Goal: Information Seeking & Learning: Learn about a topic

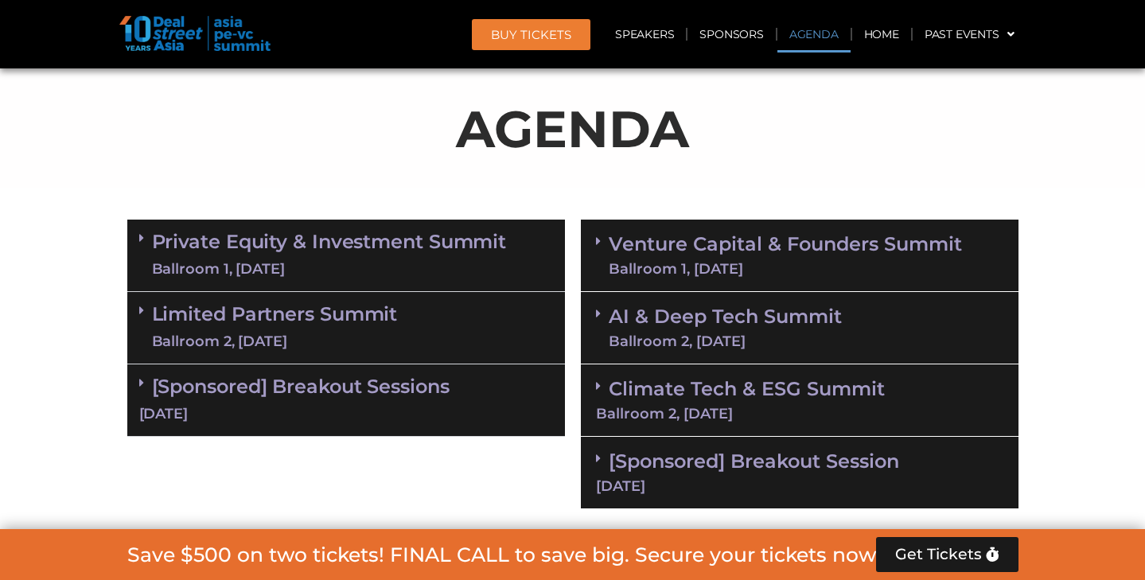
scroll to position [928, 0]
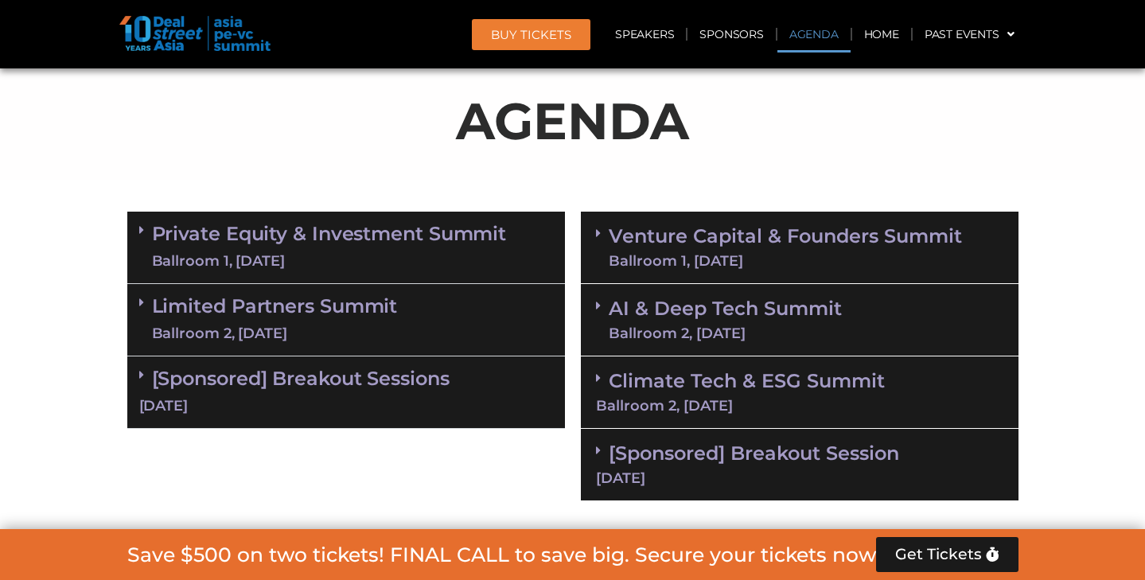
click at [351, 306] on link "Limited Partners Summit Ballroom 2, 10 Sept" at bounding box center [275, 320] width 246 height 48
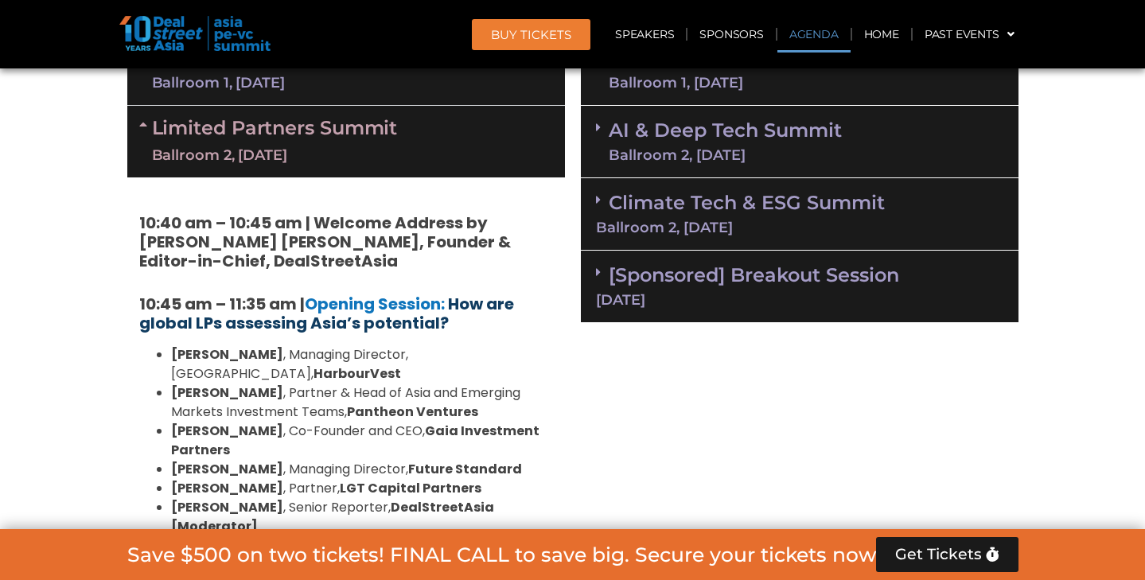
scroll to position [1109, 0]
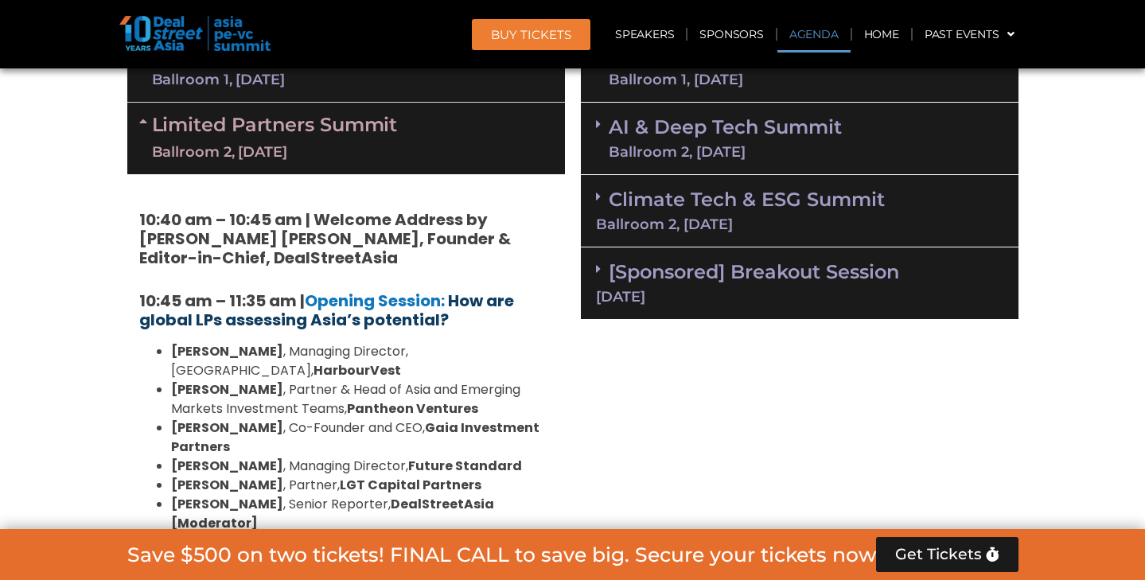
click at [333, 320] on b "How are global LPs assessing Asia’s potential?" at bounding box center [326, 310] width 375 height 41
click at [371, 307] on b "How are global LPs assessing Asia’s potential?" at bounding box center [326, 310] width 375 height 41
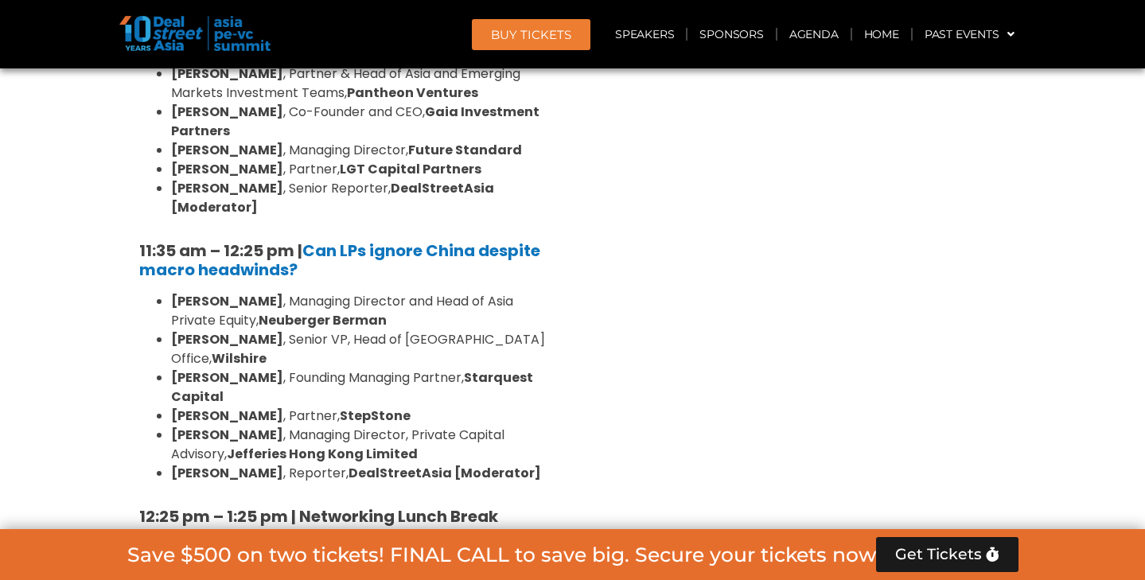
scroll to position [1444, 0]
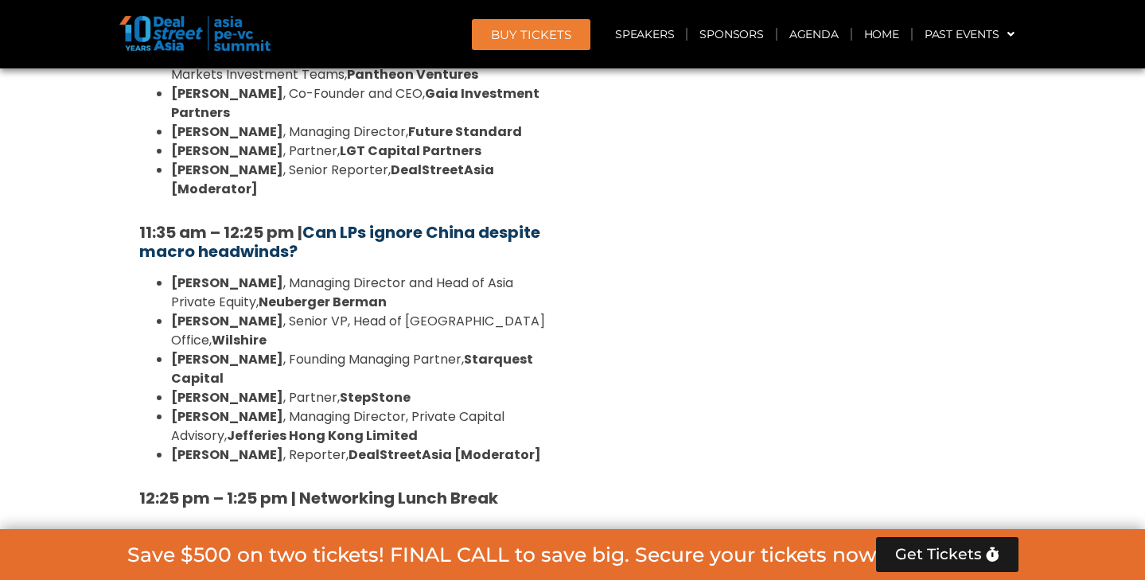
click at [325, 221] on b "Can LPs ignore China despite macro headwinds?" at bounding box center [339, 241] width 401 height 41
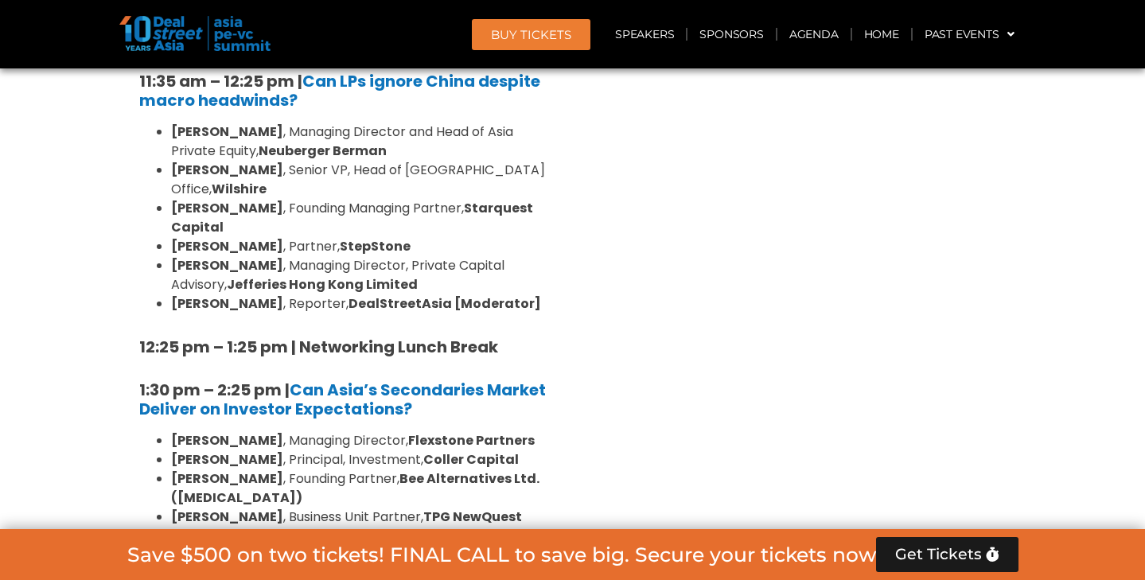
scroll to position [1608, 0]
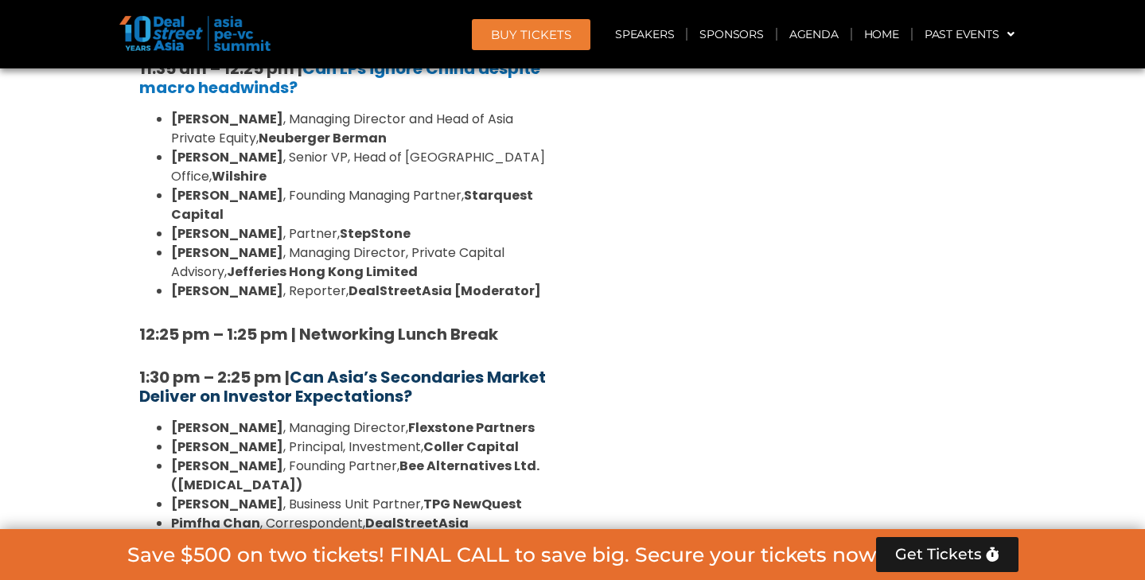
click at [235, 366] on b "Can Asia’s Secondaries Market Deliver on Investor Expectations?" at bounding box center [342, 386] width 407 height 41
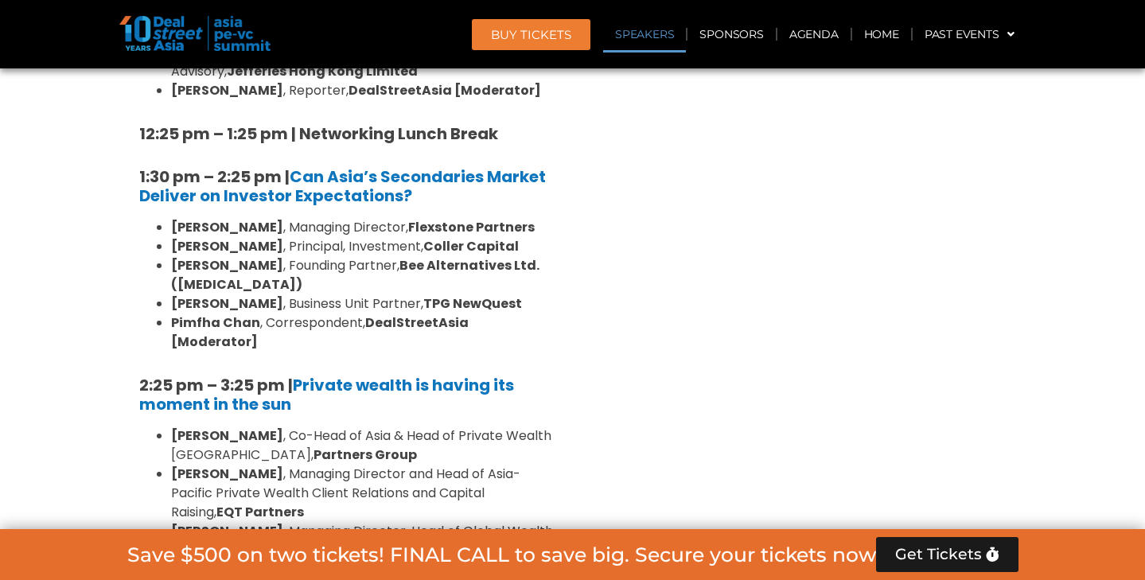
scroll to position [1810, 0]
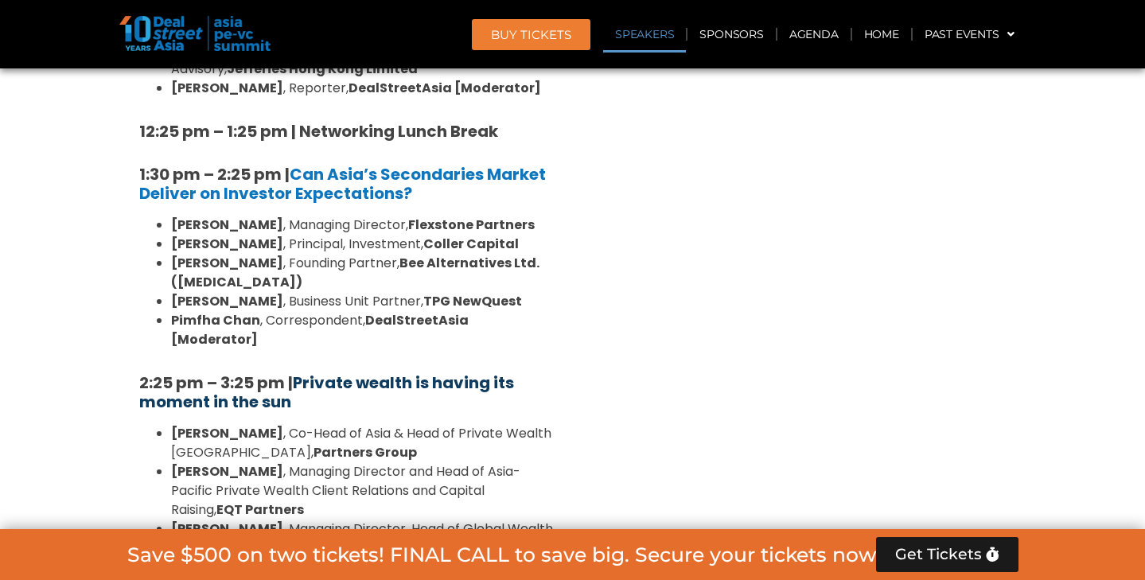
click at [359, 372] on b "Private wealth is having its moment in the sun" at bounding box center [326, 392] width 375 height 41
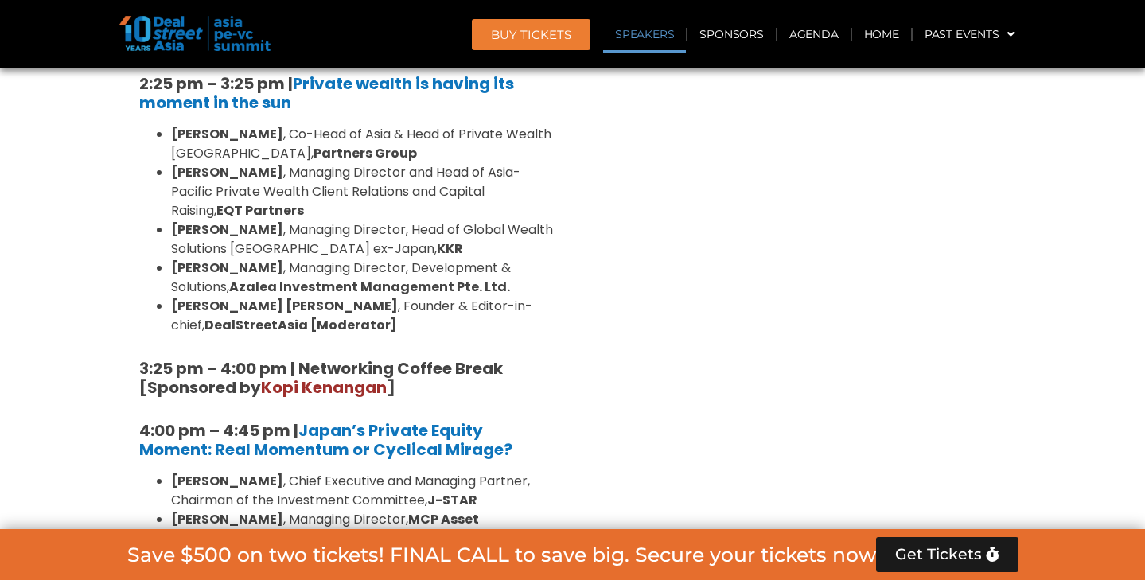
scroll to position [2123, 0]
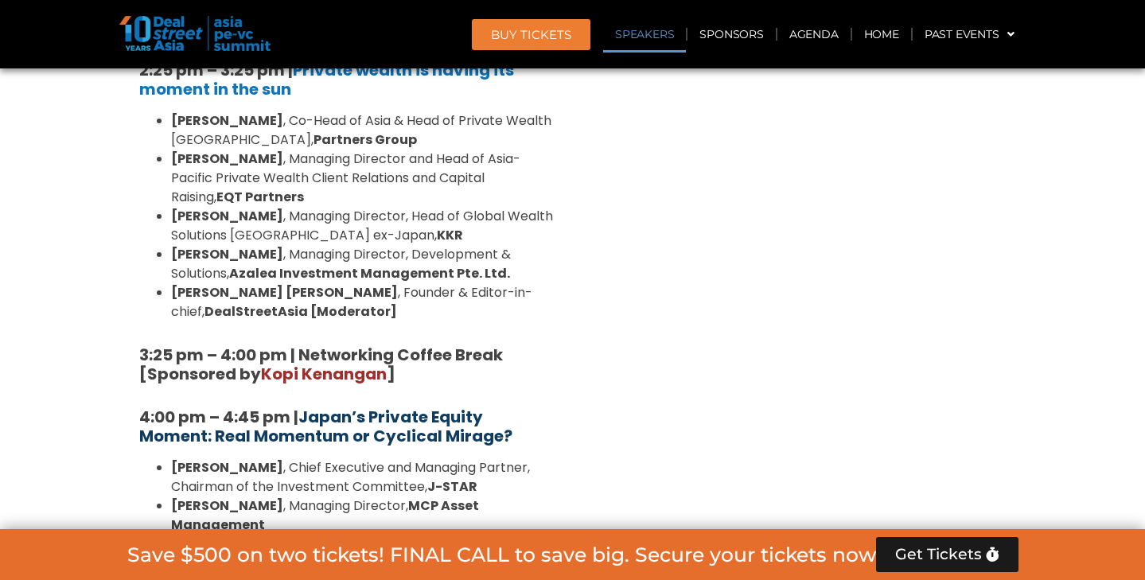
click at [389, 406] on b "Japan’s Private Equity Moment: Real Momentum or Cyclical Mirage?" at bounding box center [325, 426] width 373 height 41
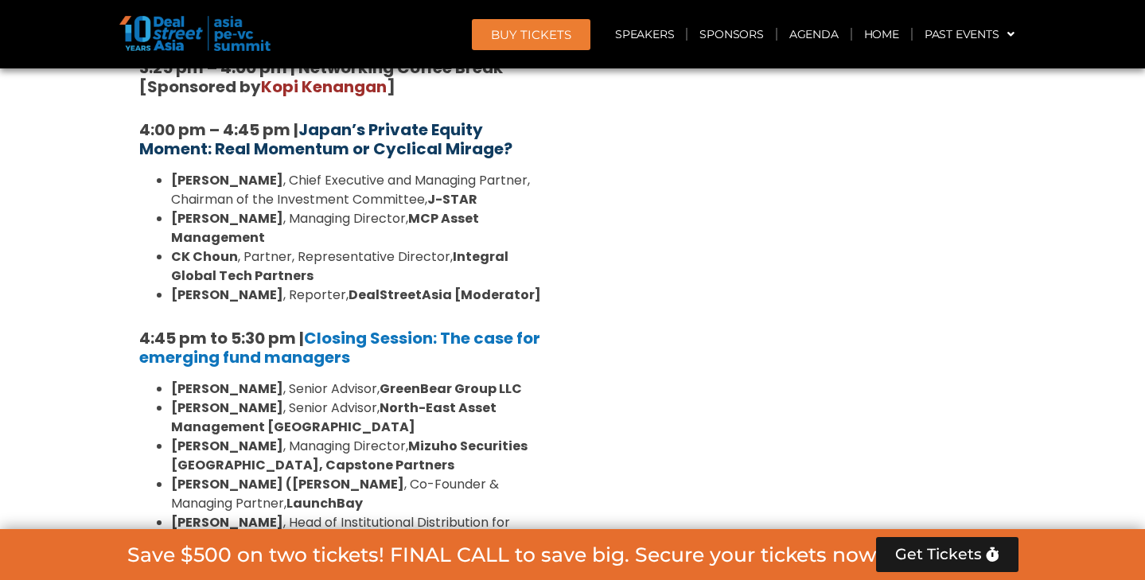
scroll to position [2422, 0]
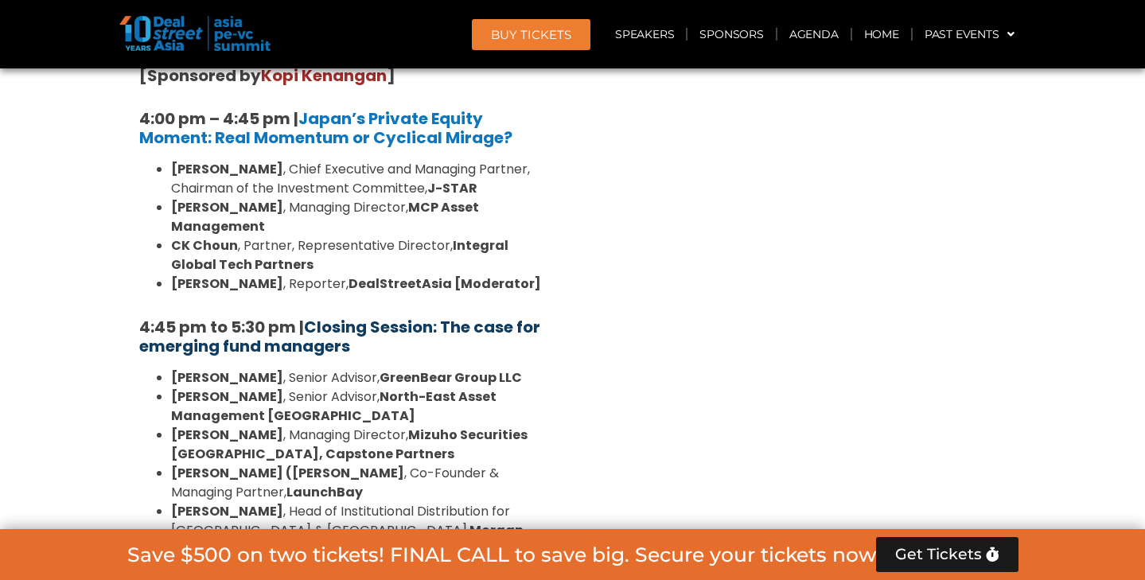
click at [310, 316] on link "Closing Session: The case for emerging fund managers" at bounding box center [339, 336] width 401 height 41
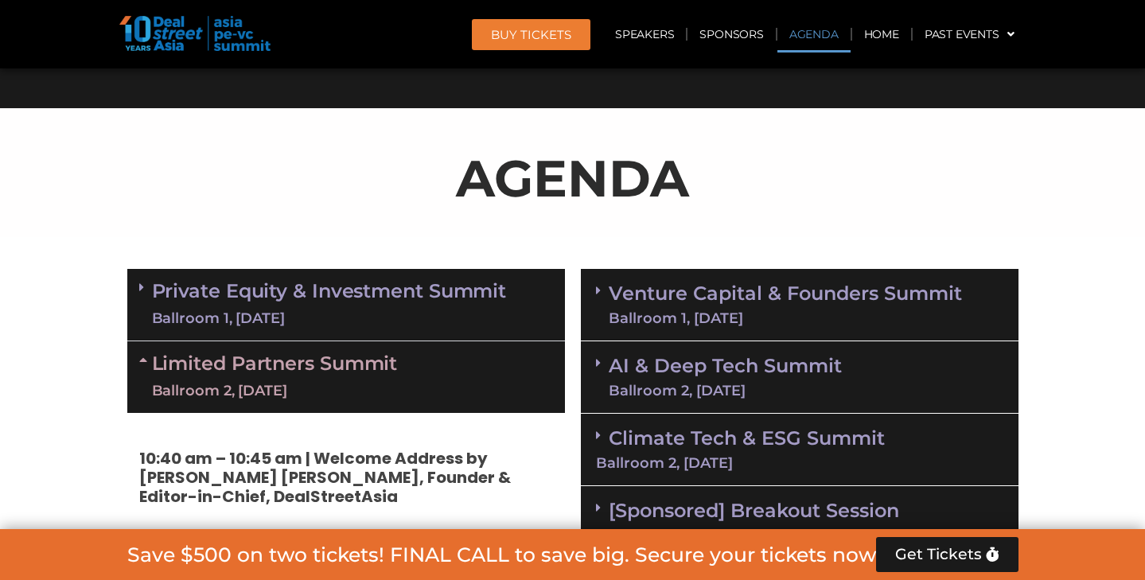
scroll to position [898, 0]
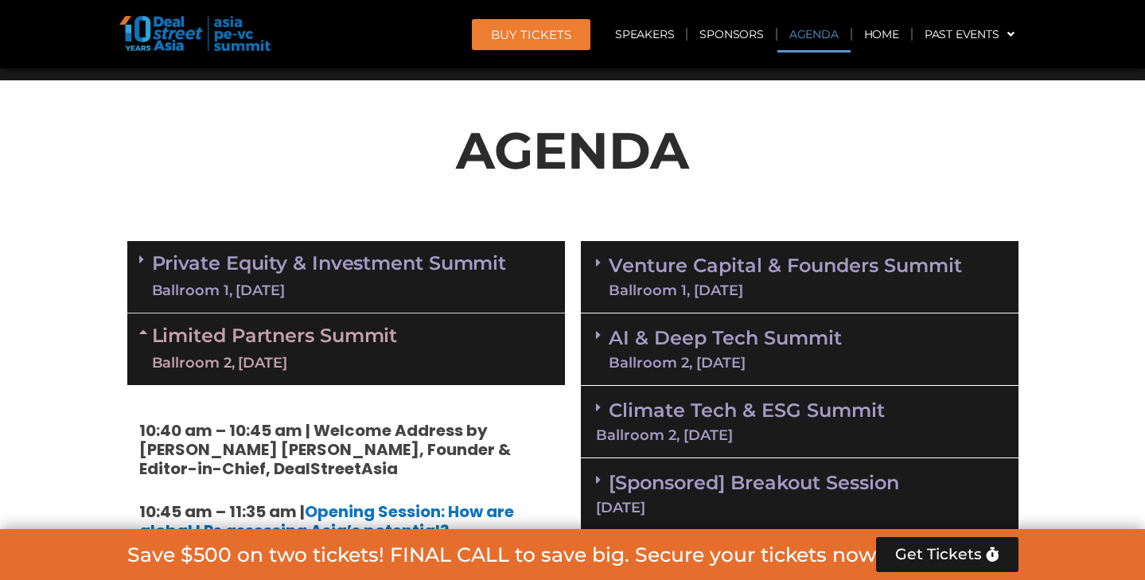
click at [209, 253] on link "Private Equity & Investment Summit Ballroom 1, 10 Sept" at bounding box center [329, 277] width 355 height 48
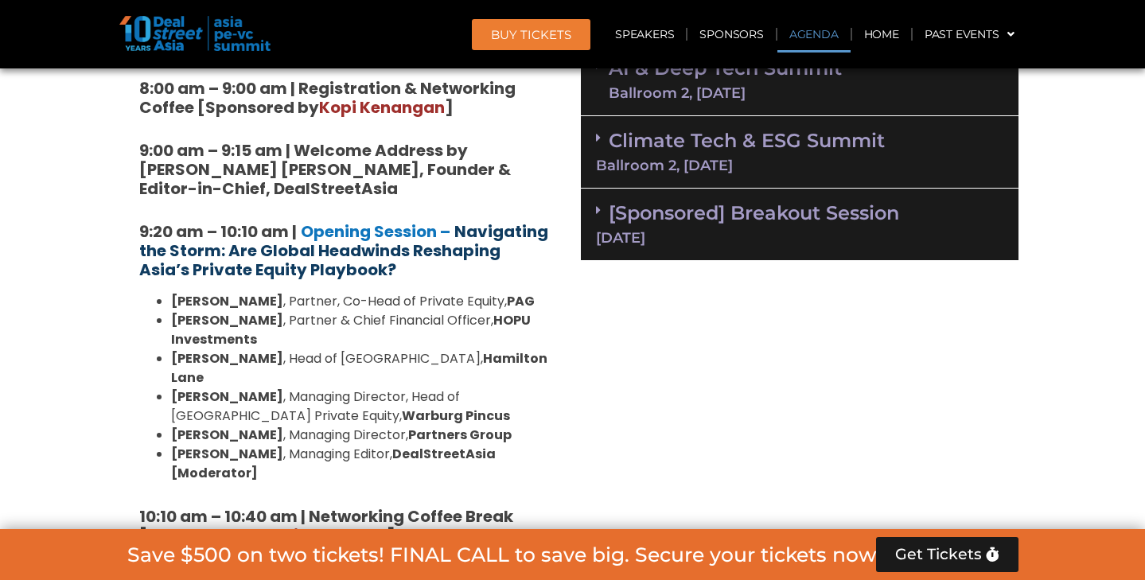
scroll to position [1180, 0]
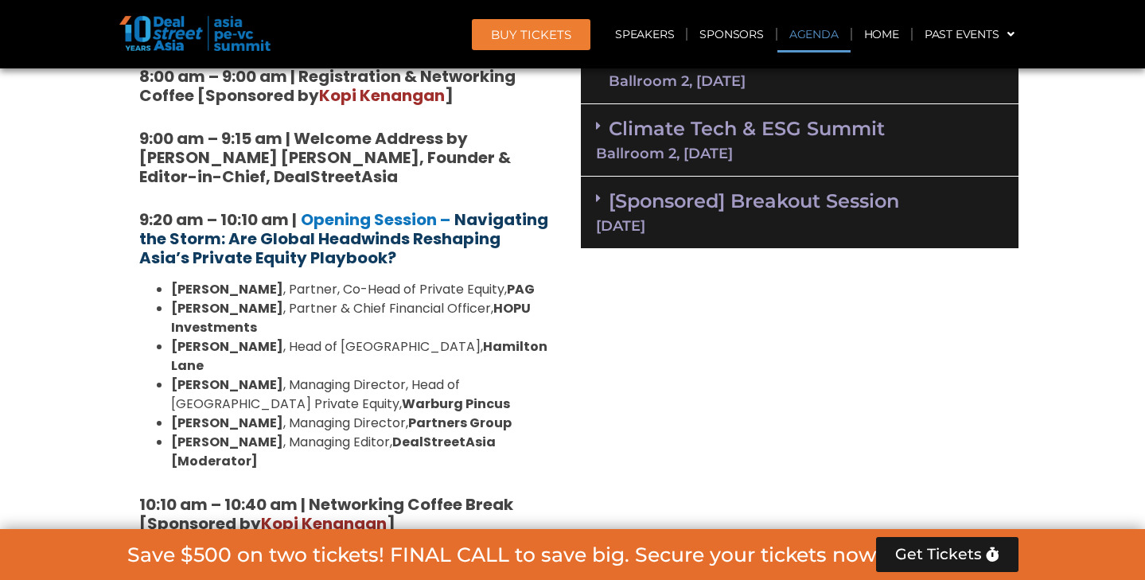
click at [283, 246] on strong "Navigating the Storm: Are Global Headwinds Reshaping Asia’s Private Equity Play…" at bounding box center [343, 239] width 409 height 60
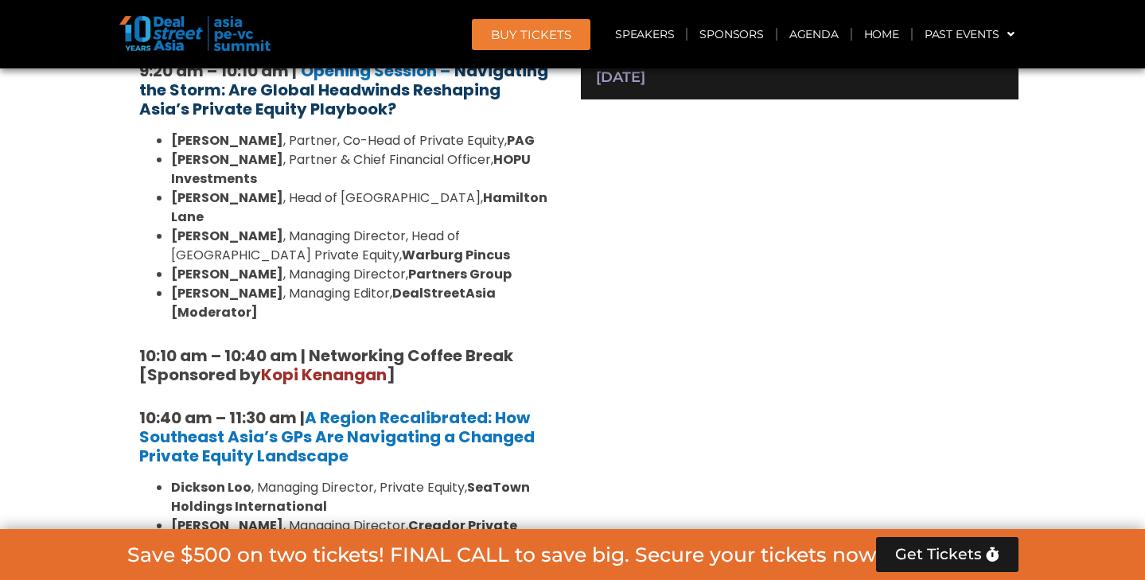
scroll to position [1375, 0]
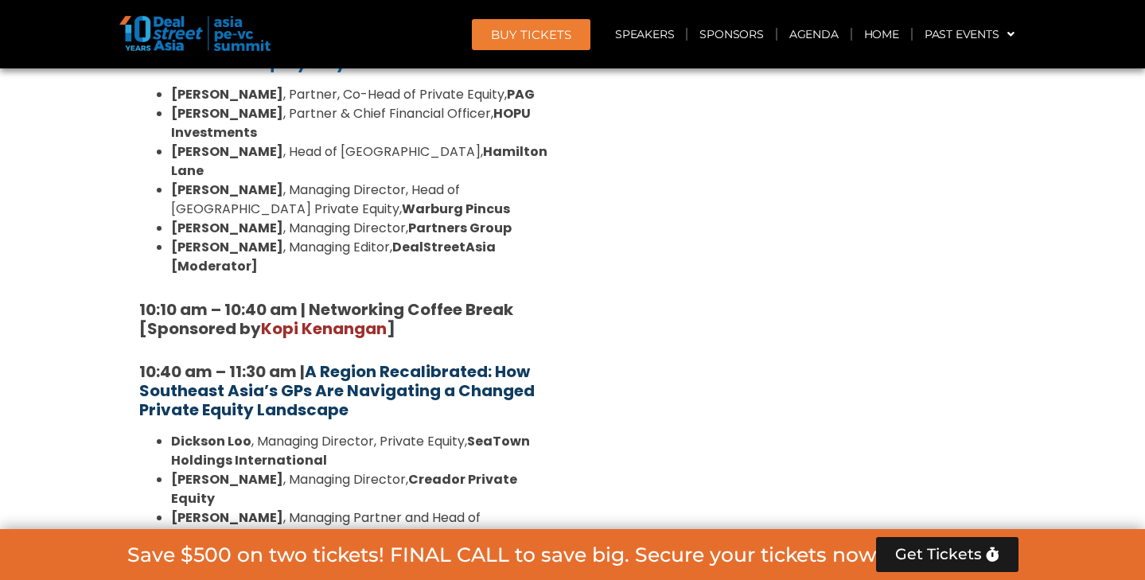
click at [286, 361] on strong "A Region Recalibrated: How Southeast Asia’s GPs Are Navigating a Changed Privat…" at bounding box center [337, 391] width 396 height 60
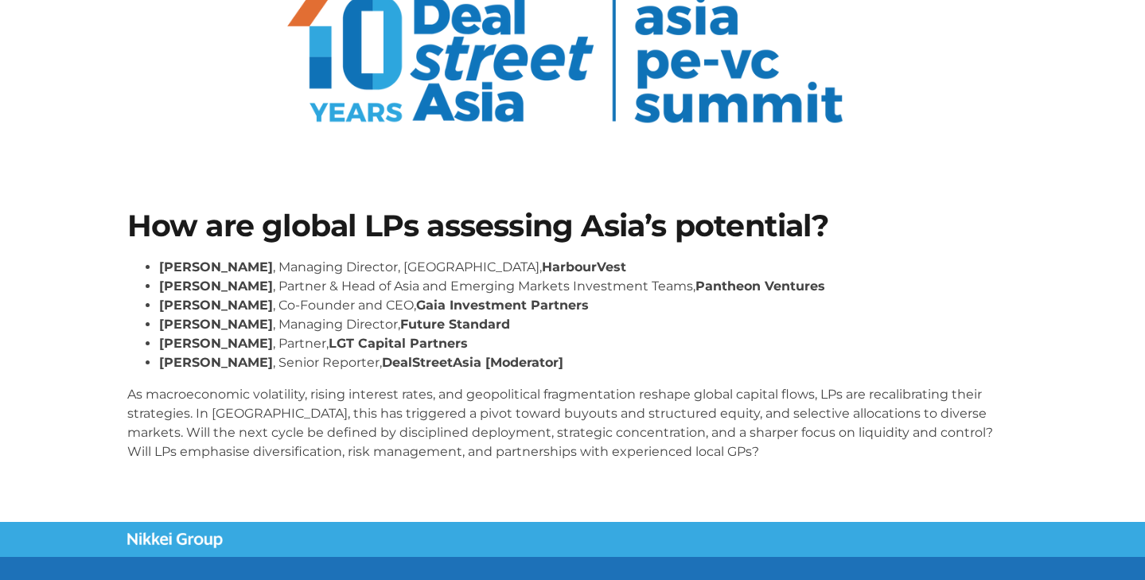
scroll to position [128, 0]
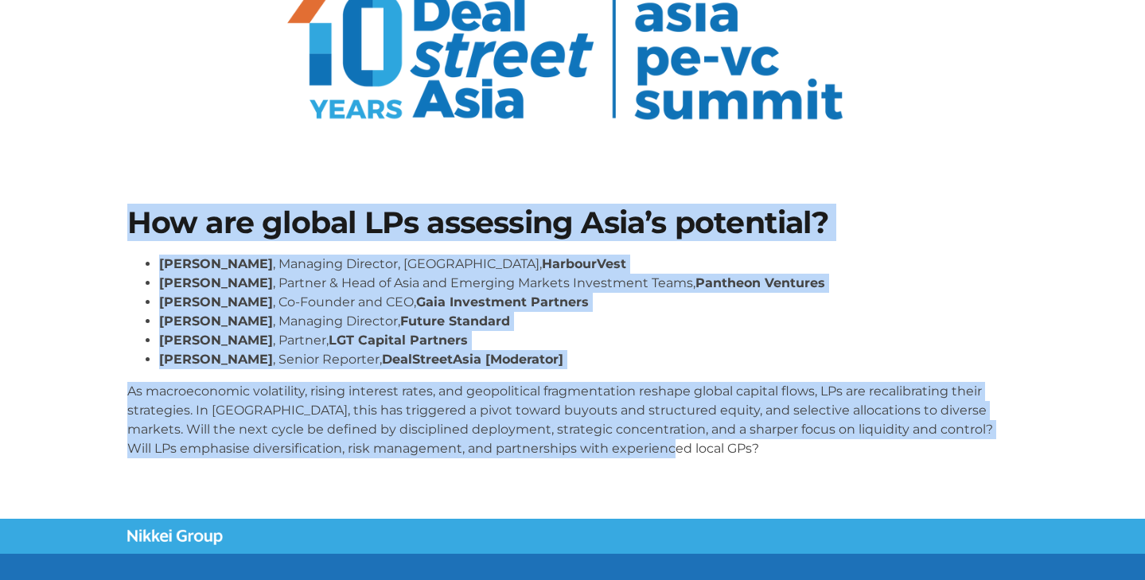
drag, startPoint x: 130, startPoint y: 214, endPoint x: 688, endPoint y: 455, distance: 607.7
click at [688, 455] on div "How are global LPs assessing Asia’s potential? Kelvin Yap , Managing Director, …" at bounding box center [572, 339] width 907 height 279
copy div "How are global LPs assessing Asia’s potential? Kelvin Yap , Managing Director, …"
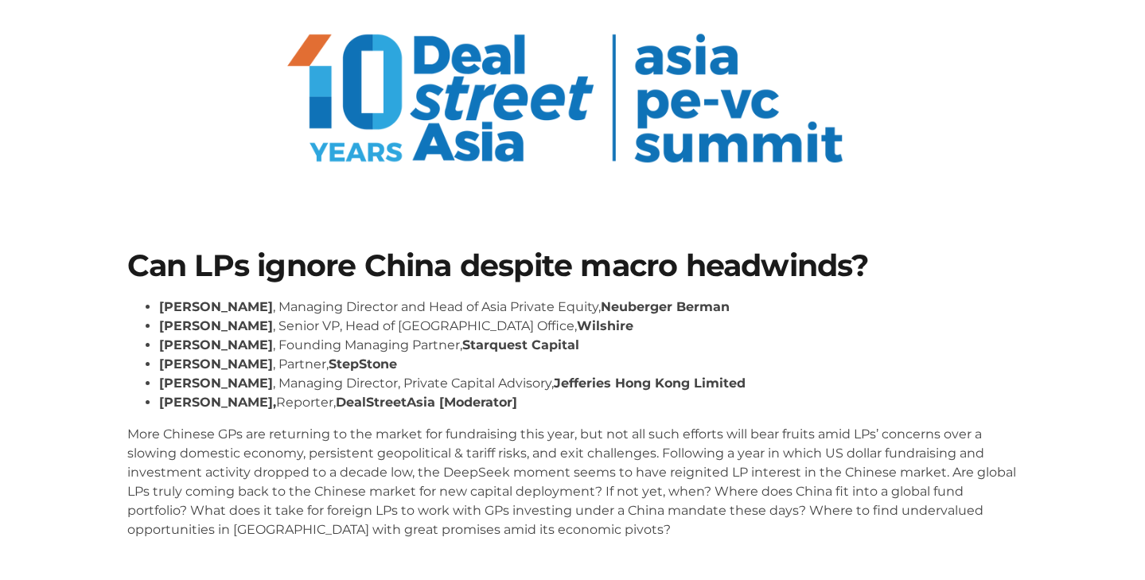
scroll to position [87, 0]
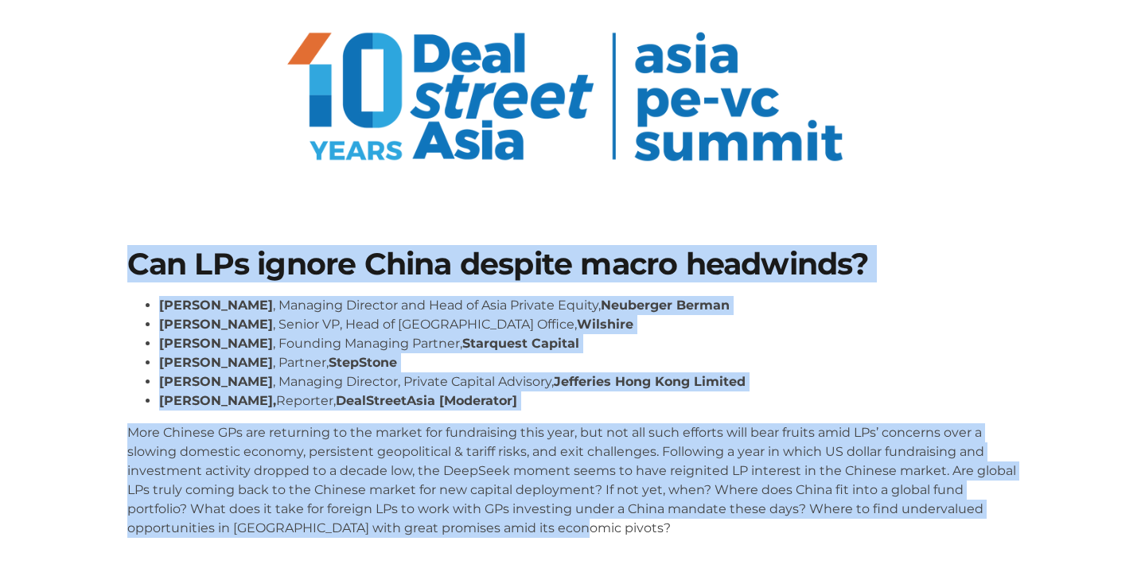
drag, startPoint x: 114, startPoint y: 267, endPoint x: 613, endPoint y: 526, distance: 562.0
click at [613, 526] on section "Can LPs ignore China despite macro headwinds? [PERSON_NAME] , Managing Director…" at bounding box center [572, 399] width 1145 height 396
copy div "Lor IPs dolors Ametc adipisc elits doeiusmod? Temp Inci , Utlabore Etdolore mag…"
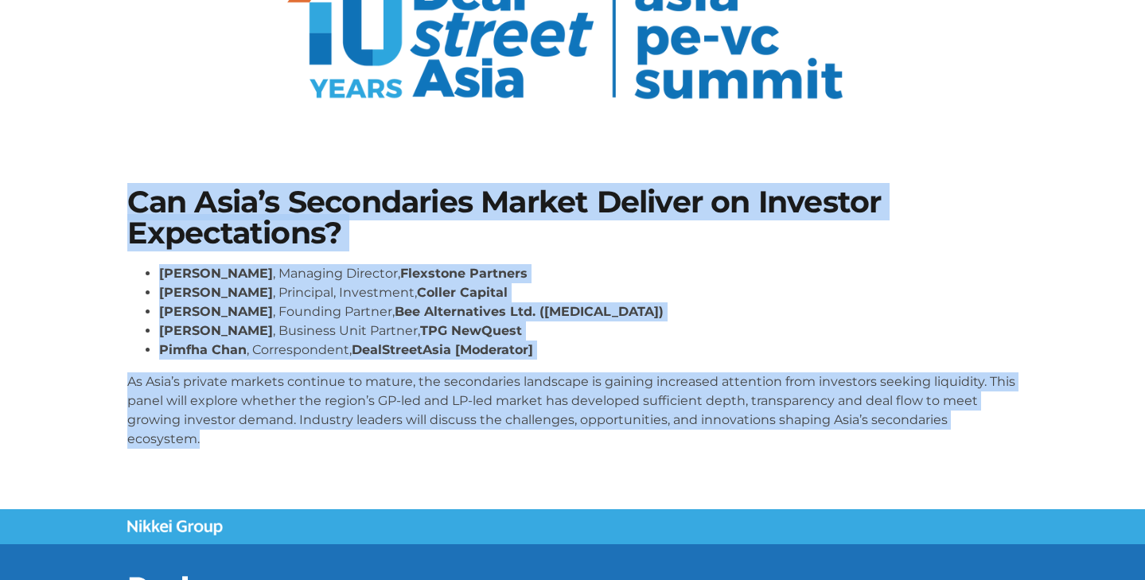
scroll to position [151, 0]
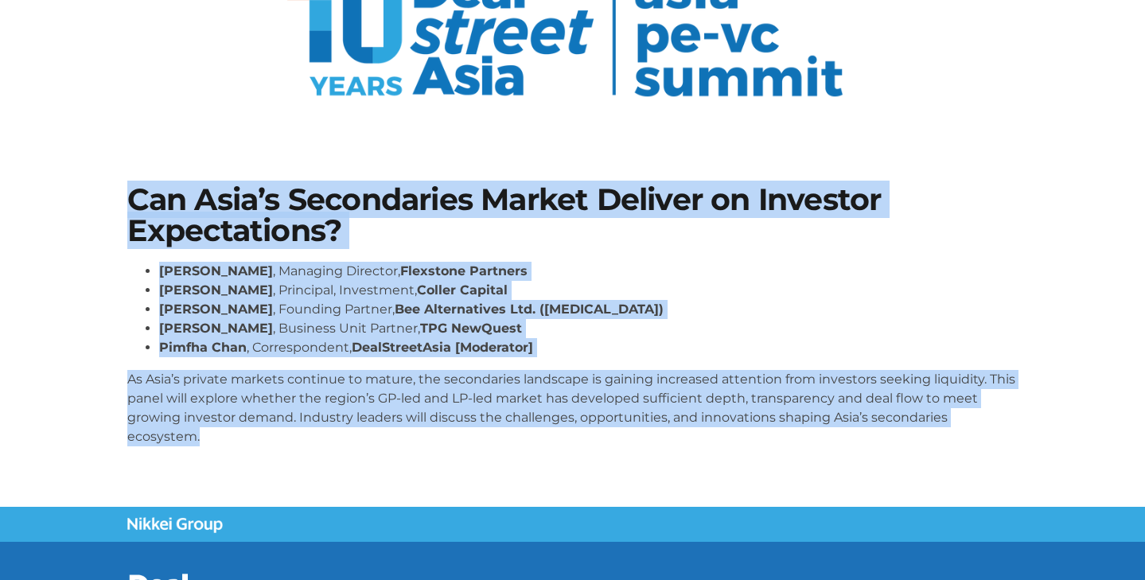
drag, startPoint x: 119, startPoint y: 345, endPoint x: 407, endPoint y: 450, distance: 306.6
click at [407, 450] on div "Can Asia’s Secondaries Market Deliver on Investor Expectations? [PERSON_NAME] ,…" at bounding box center [572, 322] width 907 height 290
copy div "Can Asia’s Secondaries Market Deliver on Investor Expectations? [PERSON_NAME] ,…"
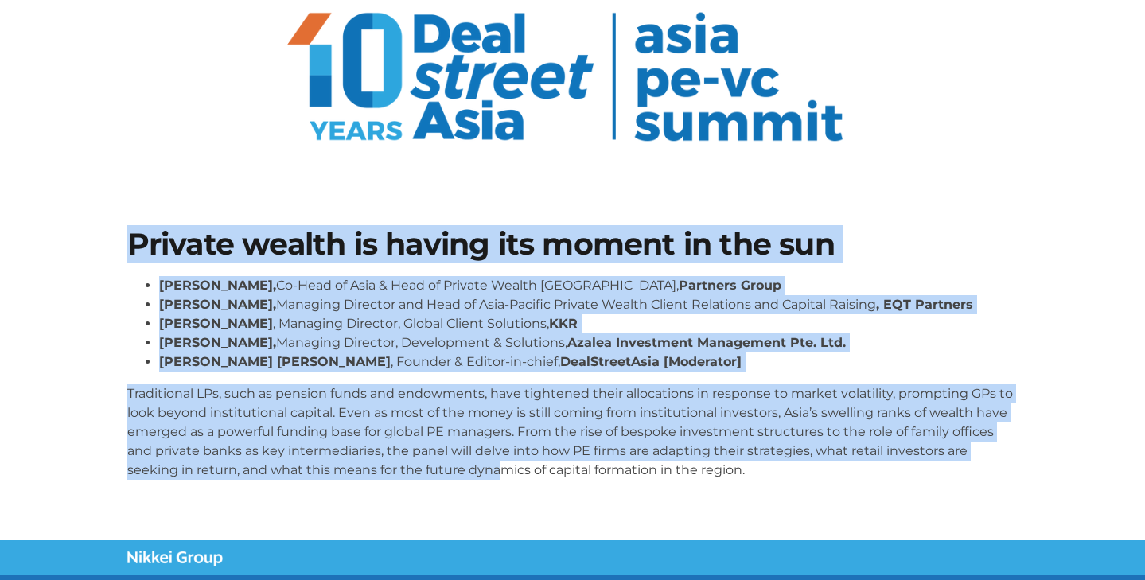
scroll to position [109, 0]
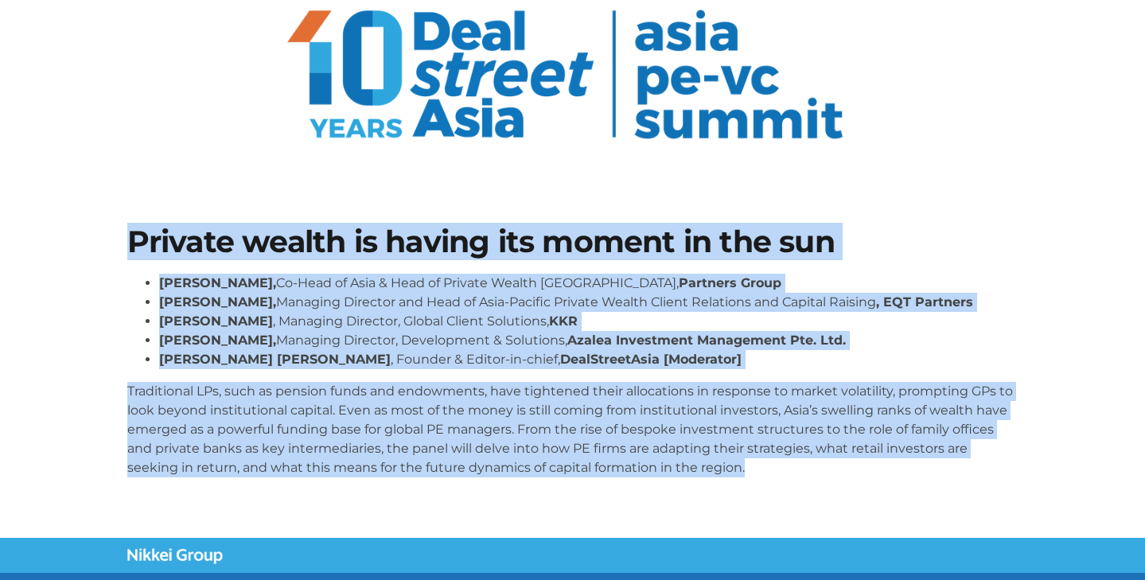
drag, startPoint x: 92, startPoint y: 348, endPoint x: 791, endPoint y: 475, distance: 711.0
click at [791, 475] on section "Private wealth is having its moment in the sun Henry Chui, Co-Head of Asia & He…" at bounding box center [572, 358] width 1145 height 358
copy div "Private wealth is having its moment in the sun Henry Chui, Co-Head of Asia & He…"
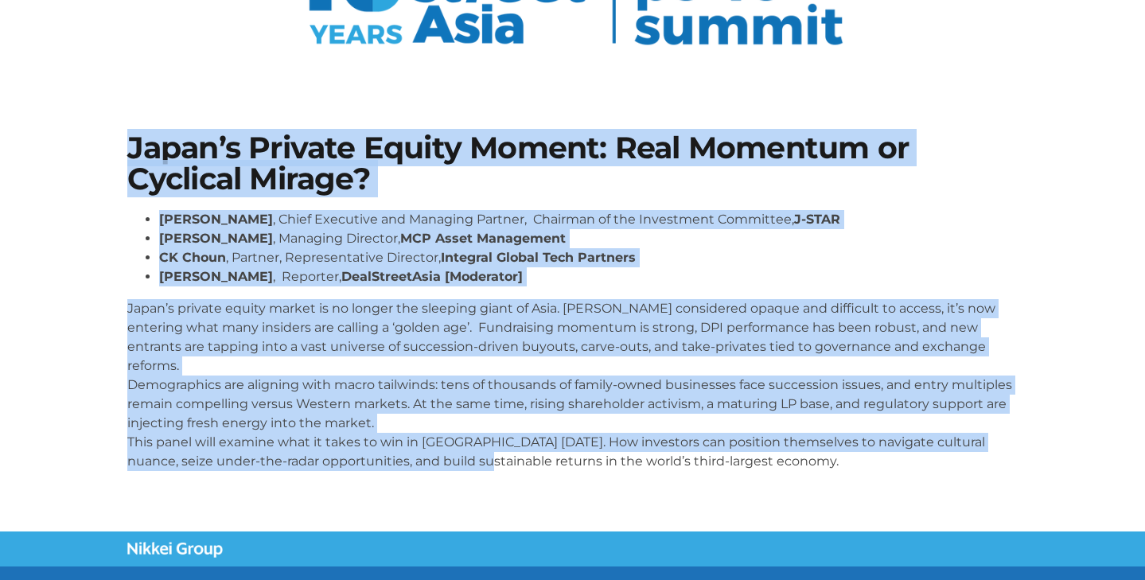
scroll to position [205, 0]
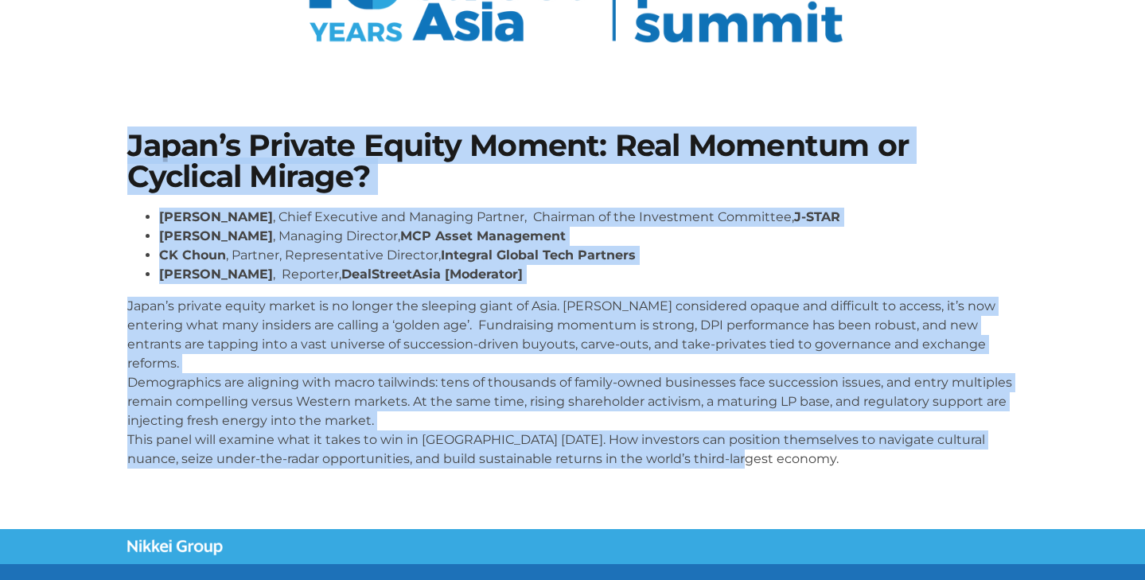
drag, startPoint x: 109, startPoint y: 346, endPoint x: 735, endPoint y: 453, distance: 634.5
click at [735, 453] on section "Japan’s Private Equity Moment: Real Momentum or Cyclical Mirage? [PERSON_NAME] …" at bounding box center [572, 306] width 1145 height 446
copy div "Lorem’i Dolorsi Ametco Adipis: Elit Seddoeiu te Incididu Utlabo? Etdolor Magnaa…"
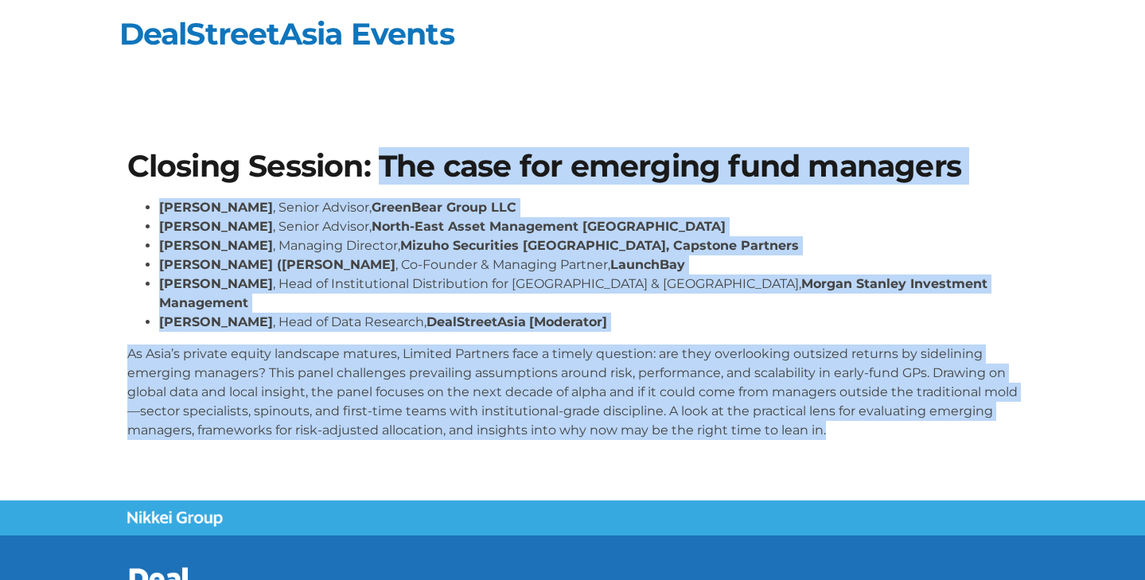
drag, startPoint x: 383, startPoint y: 161, endPoint x: 910, endPoint y: 427, distance: 590.4
click at [910, 427] on div "Closing Session: The case for emerging fund managers [PERSON_NAME] , Senior Adv…" at bounding box center [572, 301] width 907 height 317
copy div "Lor ipsu dol sitametc adip elitsedd Eiusmo Tempor , Incidi Utlabor, EtdolOrem A…"
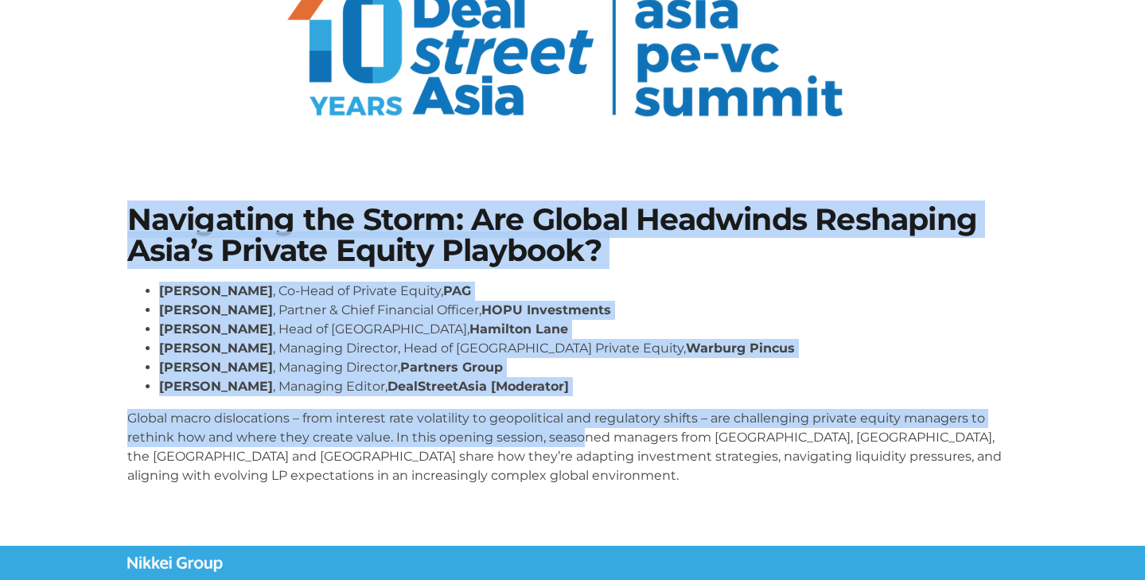
scroll to position [136, 0]
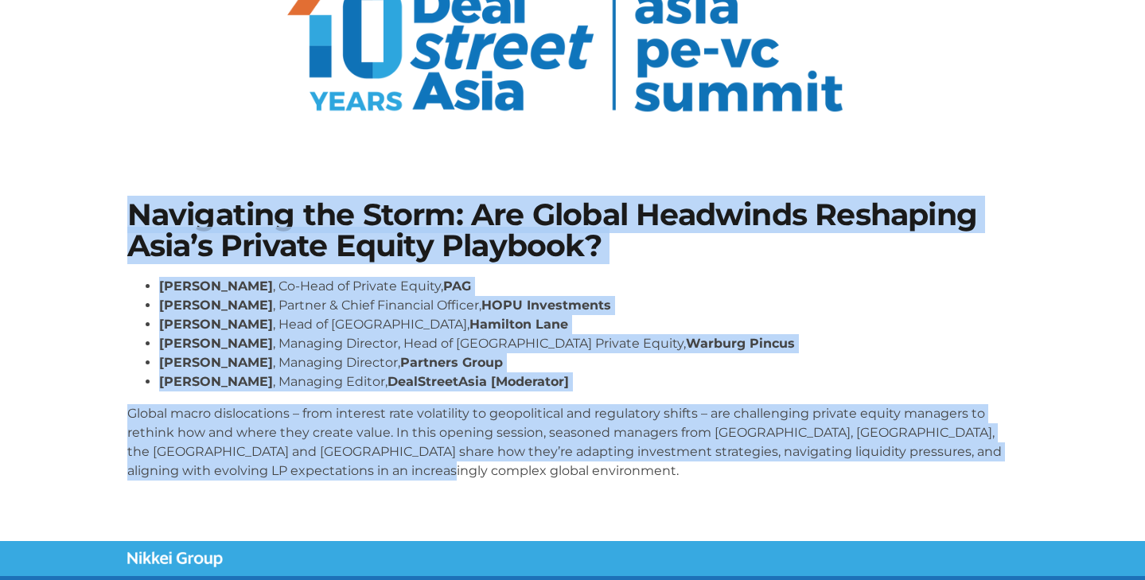
drag, startPoint x: 87, startPoint y: 349, endPoint x: 563, endPoint y: 476, distance: 492.4
click at [563, 476] on section "Navigating the Storm: Are Global Headwinds Reshaping Asia’s Private Equity Play…" at bounding box center [572, 346] width 1145 height 389
copy div "Navigating the Storm: Are Global Headwinds Reshaping Asia’s Private Equity Play…"
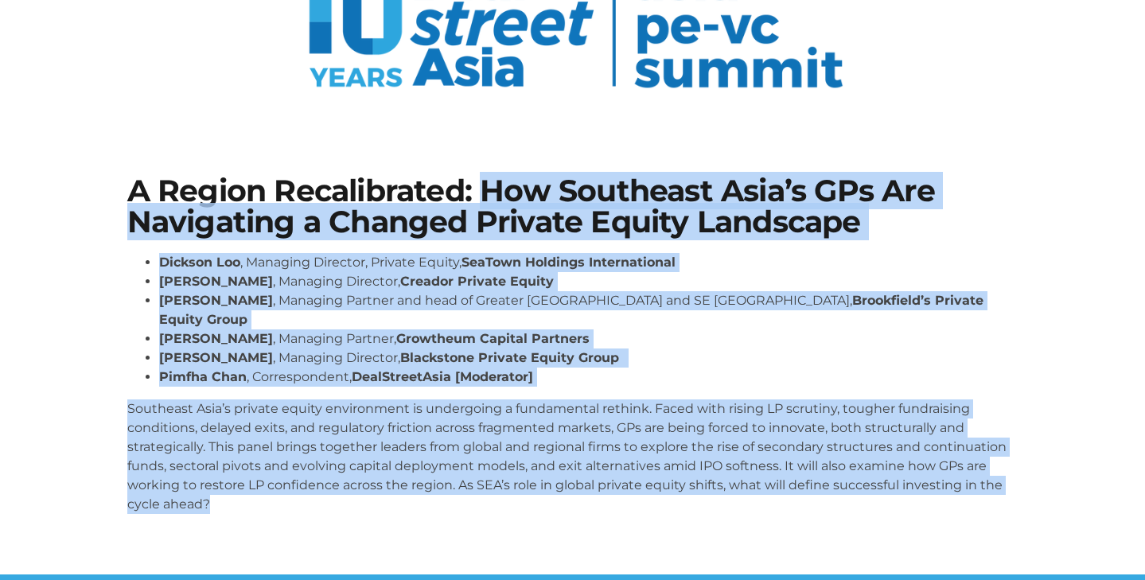
scroll to position [161, 0]
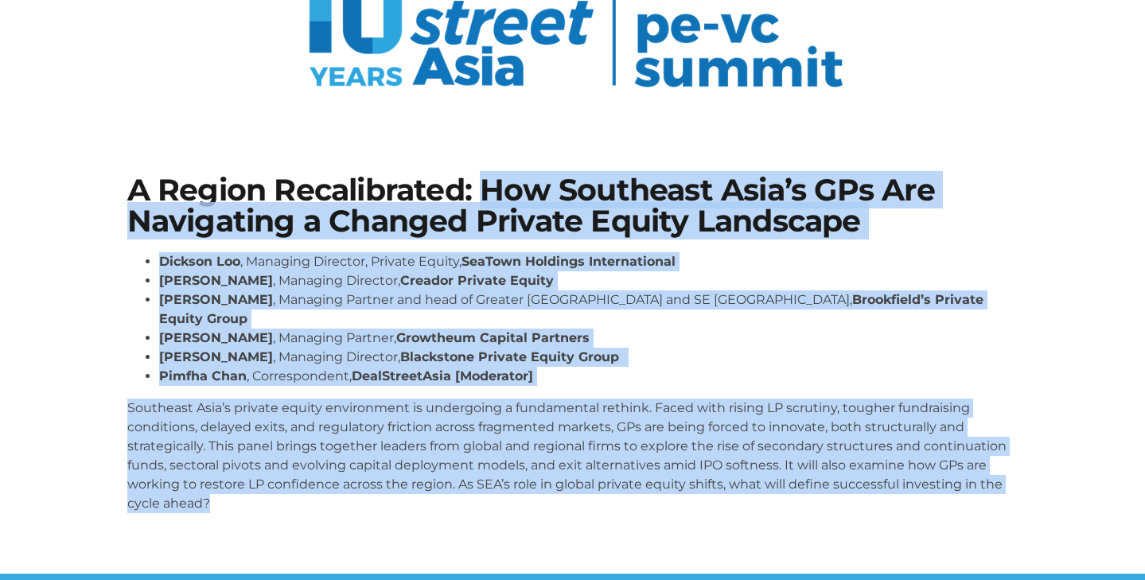
drag, startPoint x: 481, startPoint y: 351, endPoint x: 619, endPoint y: 487, distance: 193.6
click at [619, 487] on div "A Region Recalibrated: How Southeast Asia’s GPs Are Navigating a Changed Privat…" at bounding box center [572, 350] width 907 height 367
copy div "Lor Ipsumdolo Sita’c ADi Eli Seddoeiusm t Incidid Utlabor Etdolo Magnaaliq Enim…"
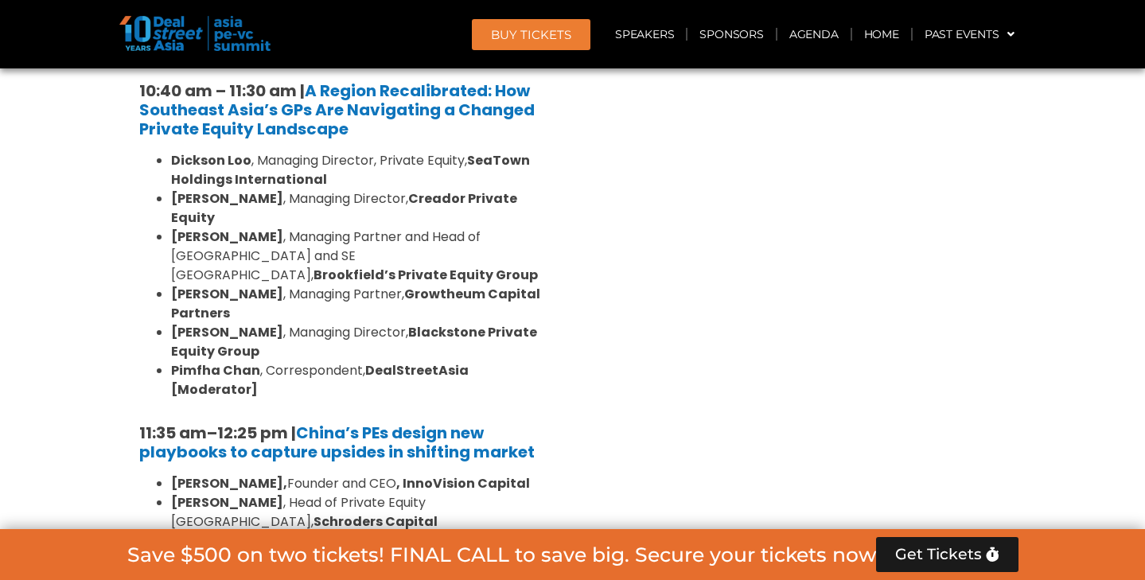
scroll to position [1780, 0]
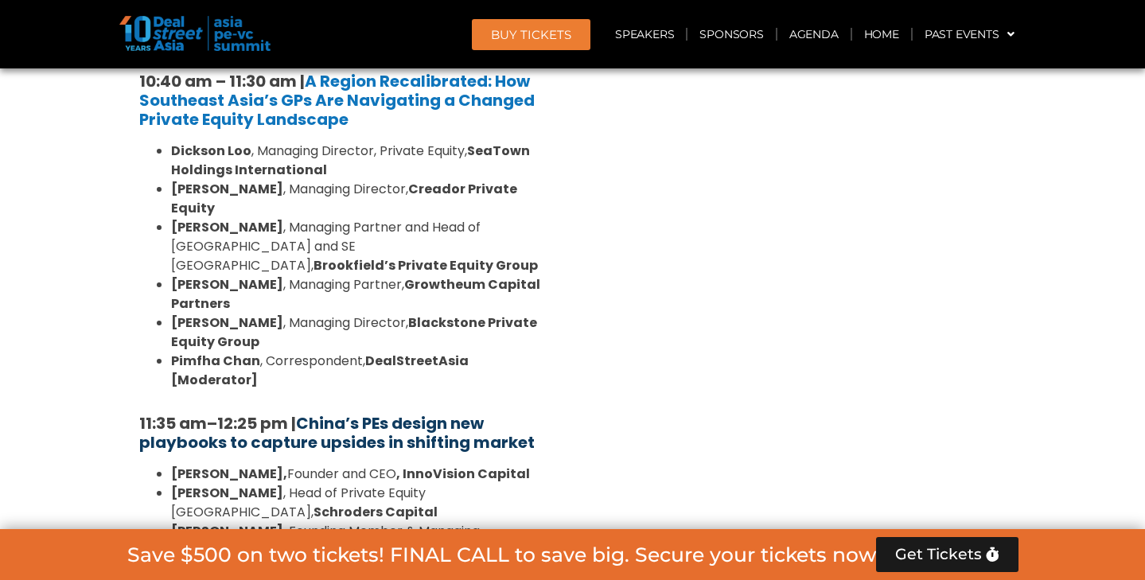
click at [352, 412] on strong "China’s PEs design new playbooks to capture upsides in shifting market" at bounding box center [337, 432] width 396 height 41
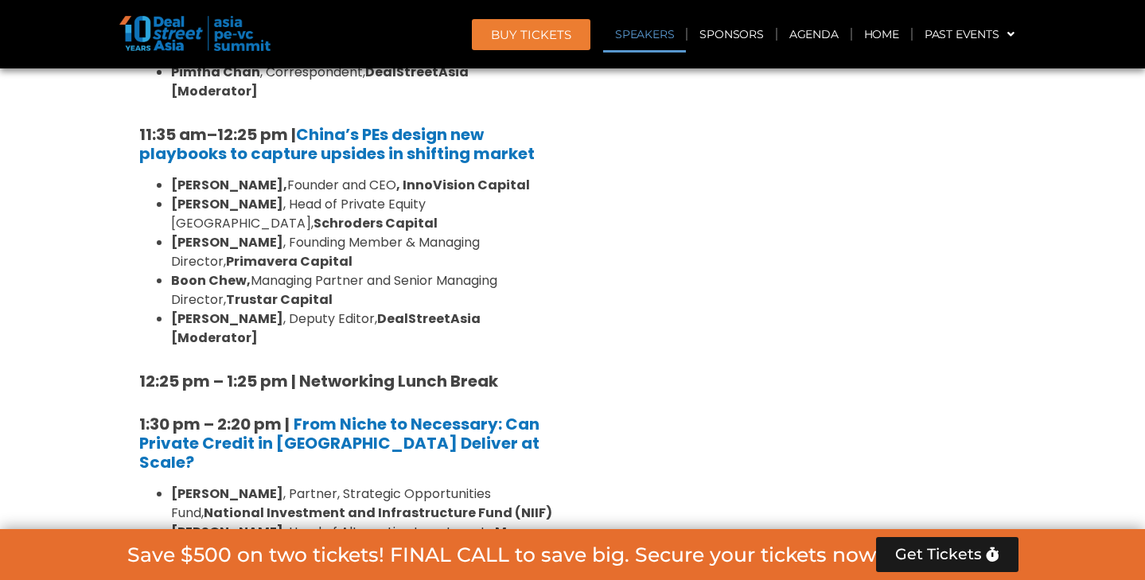
scroll to position [2118, 0]
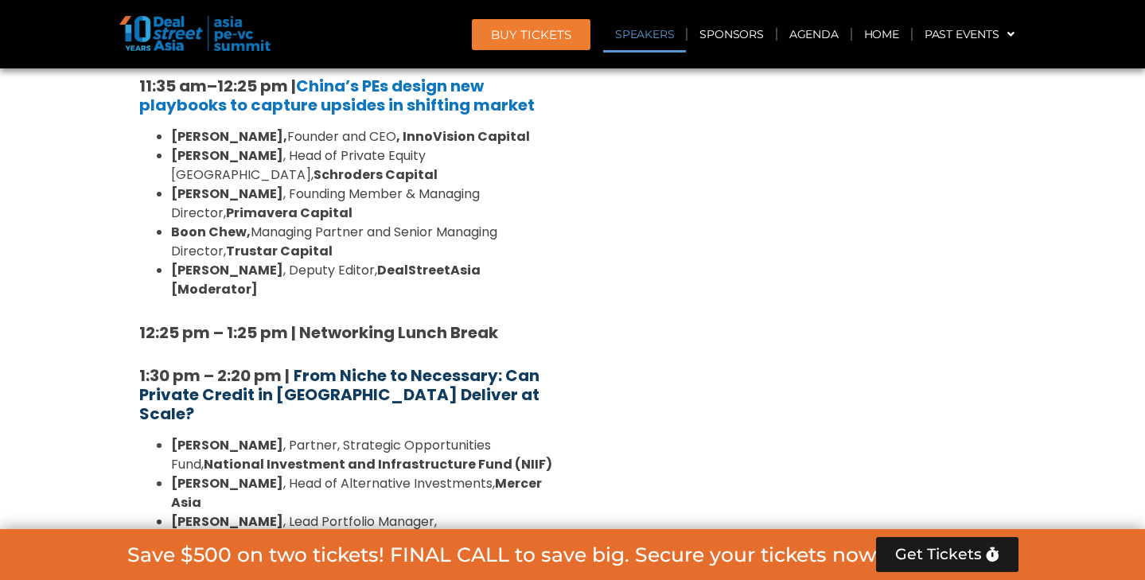
click at [358, 364] on strong "From Niche to Necessary: Can Private Credit in Asia Deliver at Scale?" at bounding box center [339, 394] width 400 height 60
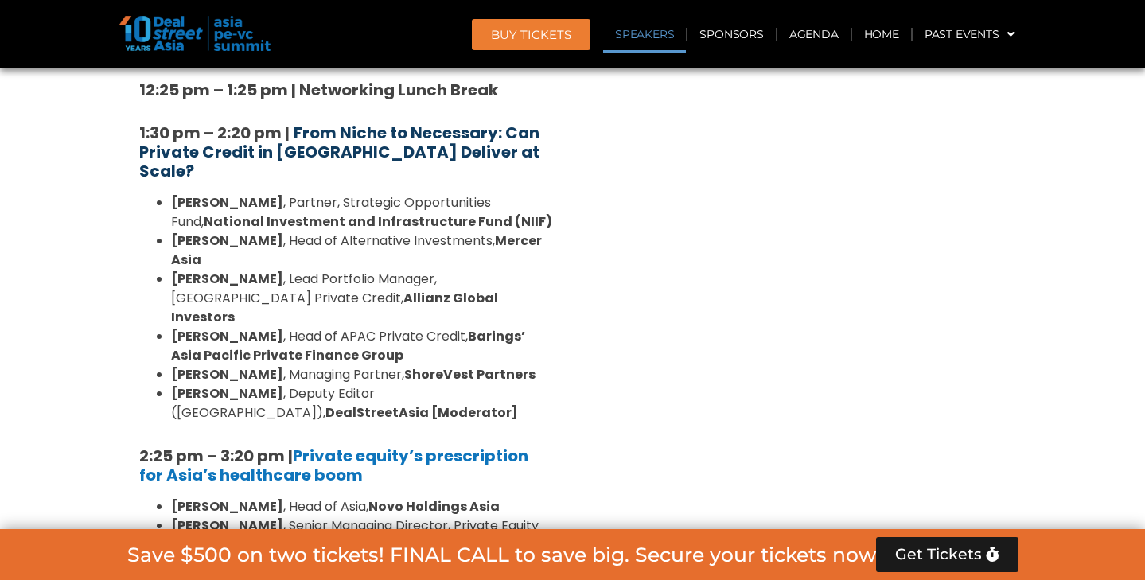
scroll to position [2411, 0]
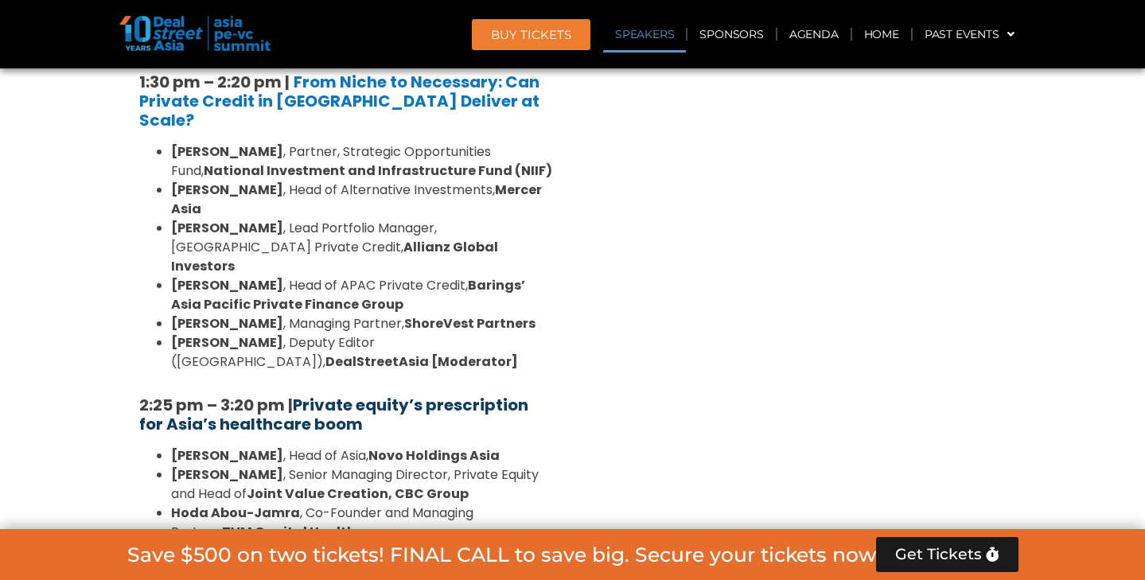
click at [295, 394] on strong "Private equity’s prescription for Asia’s healthcare boom" at bounding box center [333, 414] width 389 height 41
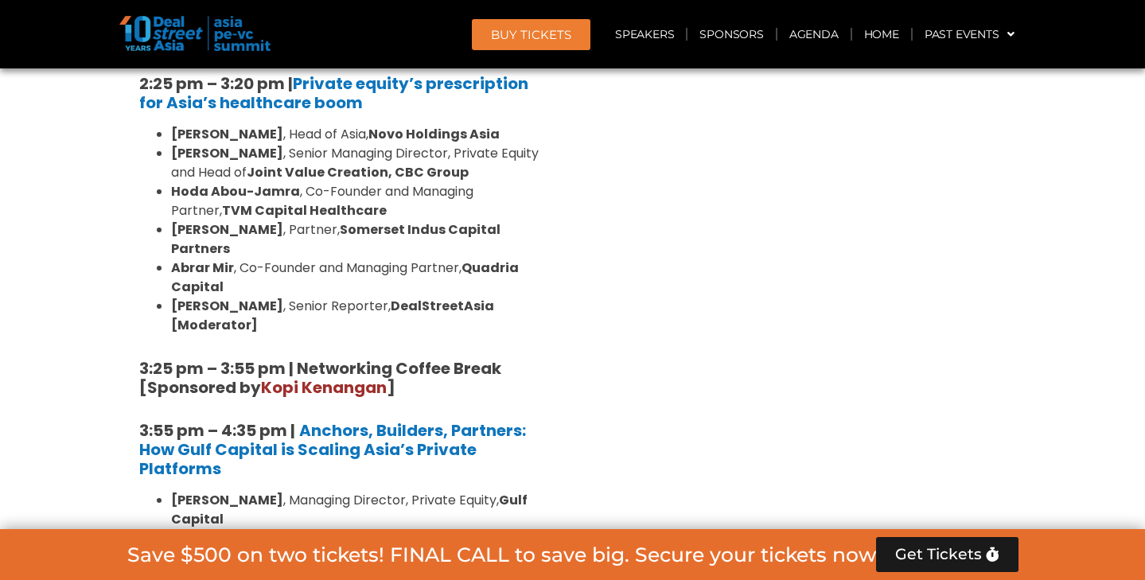
scroll to position [2740, 0]
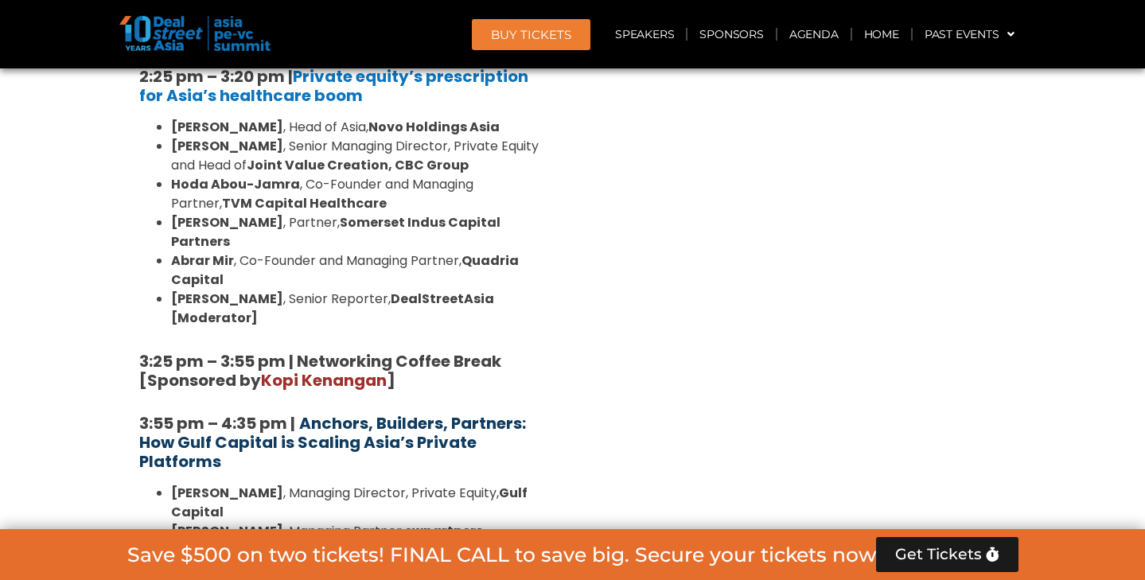
click at [353, 412] on b "Anchors, Builders, Partners: How Gulf Capital is Scaling Asia’s Private Platfor…" at bounding box center [332, 442] width 387 height 60
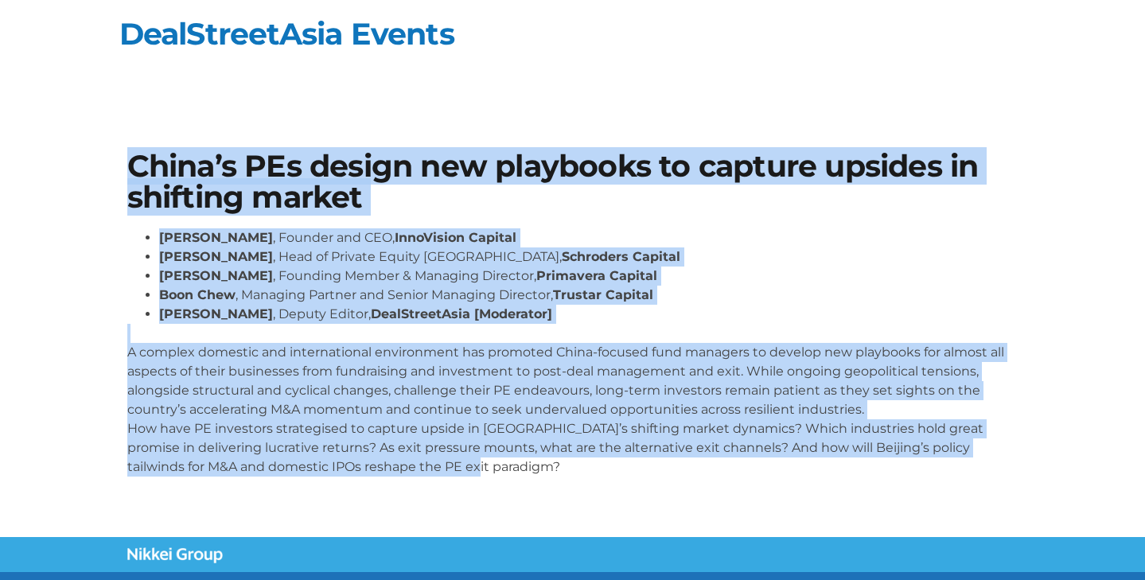
drag, startPoint x: 121, startPoint y: 162, endPoint x: 458, endPoint y: 471, distance: 456.8
click at [458, 471] on div "China’s PEs design new playbooks to capture upsides in shifting market [PERSON_…" at bounding box center [572, 320] width 907 height 354
copy div "Lorem’i DOl sitame con adipiscin el seddoei tempori ut laboreet dolore Magn Ali…"
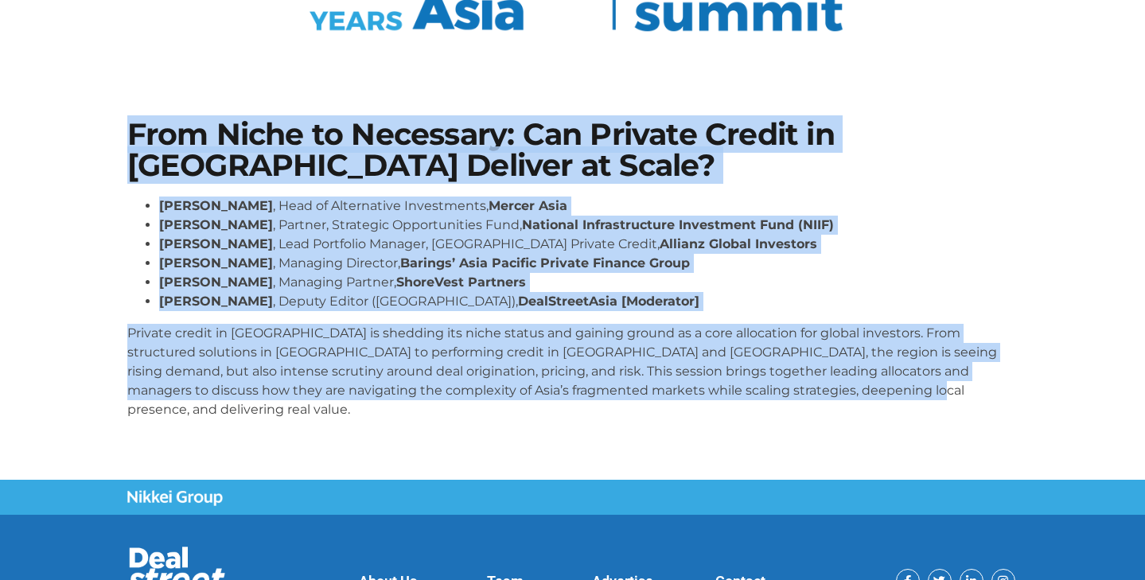
scroll to position [228, 0]
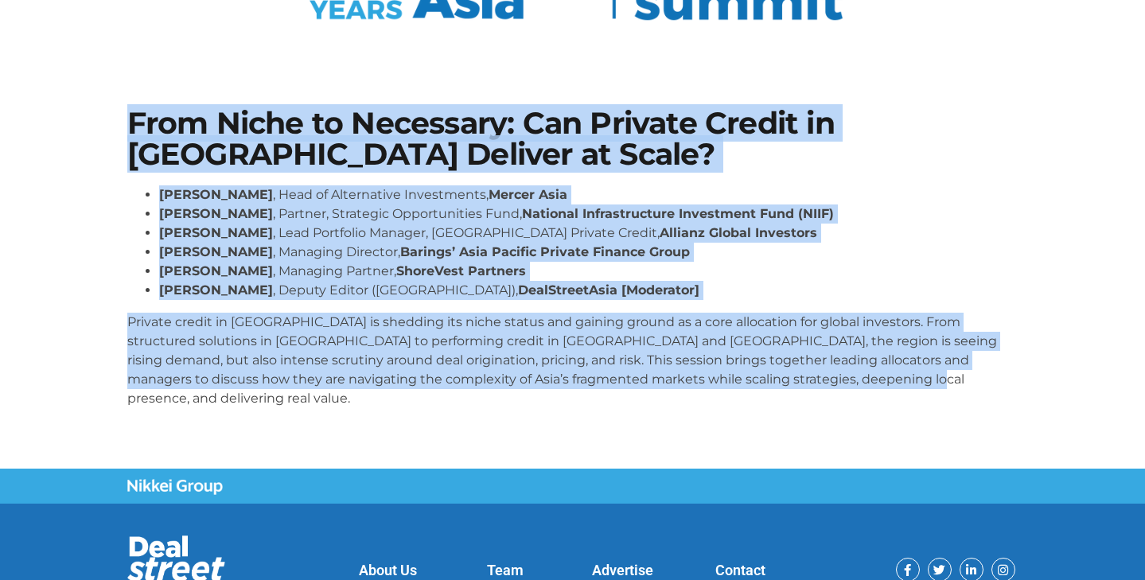
drag, startPoint x: 111, startPoint y: 344, endPoint x: 908, endPoint y: 376, distance: 798.0
click at [908, 376] on section "From Niche to Necessary: Can Private Credit in Asia Deliver at Scale? Johnny Ad…" at bounding box center [572, 264] width 1145 height 408
copy div "From Niche to Necessary: Can Private Credit in Asia Deliver at Scale? Johnny Ad…"
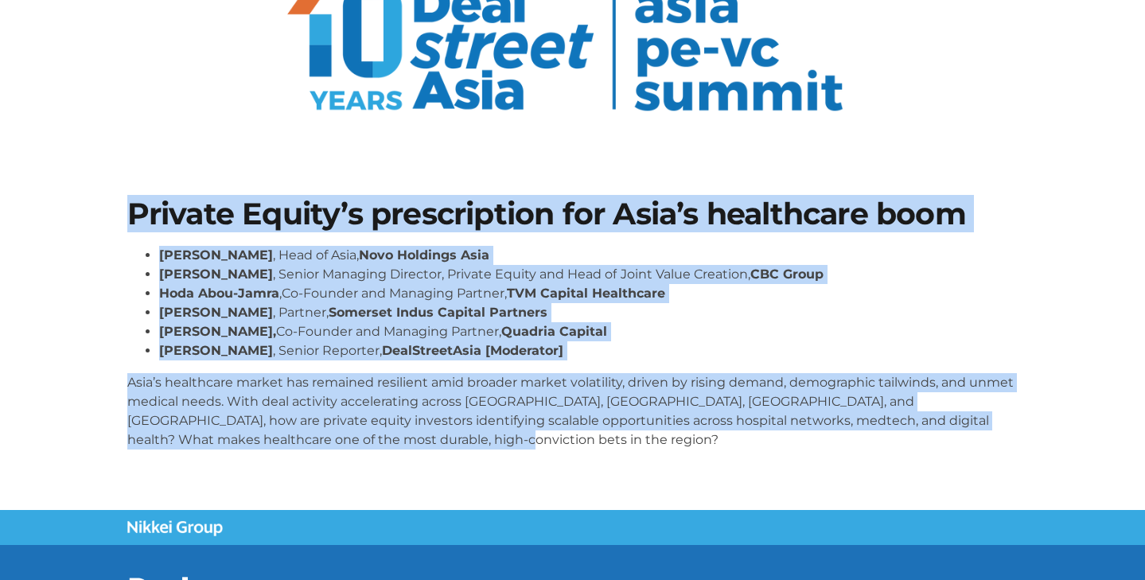
scroll to position [138, 0]
drag, startPoint x: 111, startPoint y: 349, endPoint x: 430, endPoint y: 430, distance: 329.3
click at [430, 430] on section "Private Equity’s prescription for Asia’s healthcare boom Dr Amit Kakar , Head o…" at bounding box center [572, 329] width 1145 height 358
copy div "Private Equity’s prescription for Asia’s healthcare boom Dr Amit Kakar , Head o…"
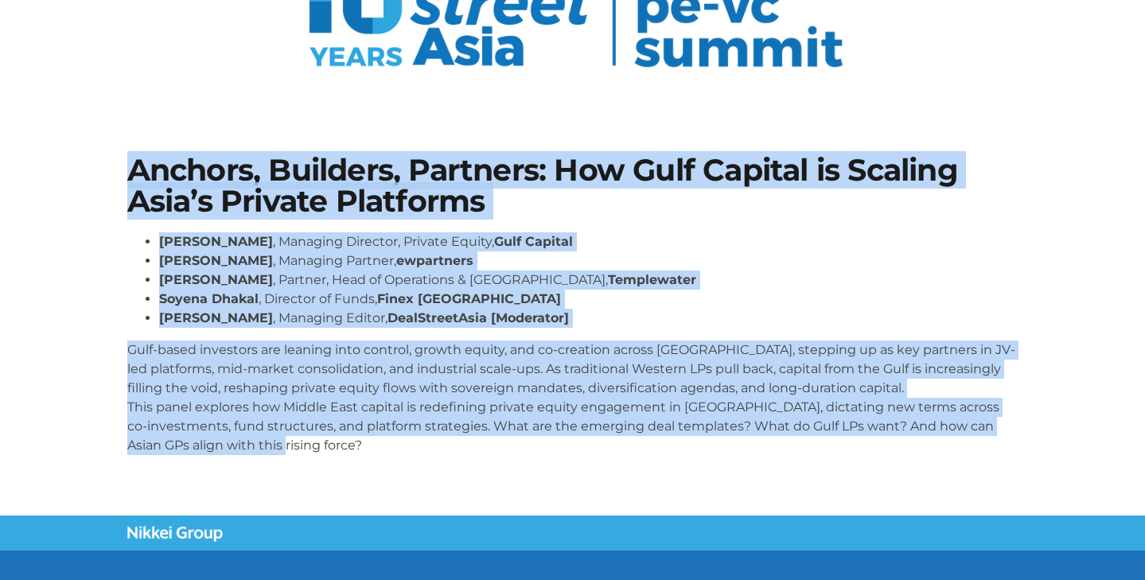
scroll to position [181, 0]
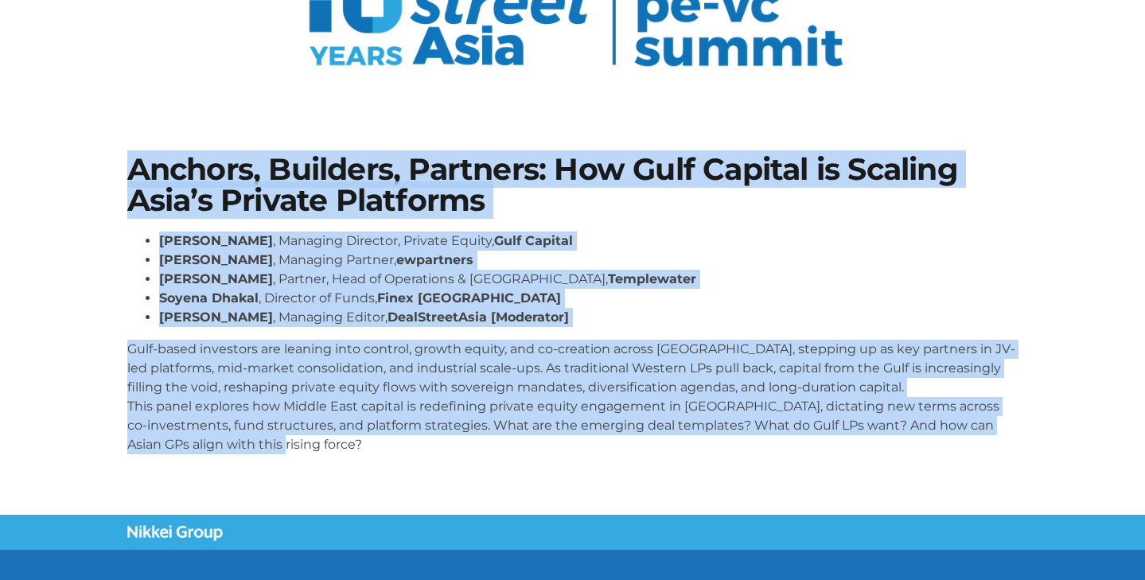
drag, startPoint x: 95, startPoint y: 337, endPoint x: 490, endPoint y: 441, distance: 409.0
click at [490, 441] on section "Anchors, Builders, Partners: How Gulf Capital is Scaling Asia’s Private Platfor…" at bounding box center [572, 311] width 1145 height 408
copy div "Loremip, Dolorsit, Ametcons: Adi Elit Seddoei te Incidid Utla’e Dolorem Aliquae…"
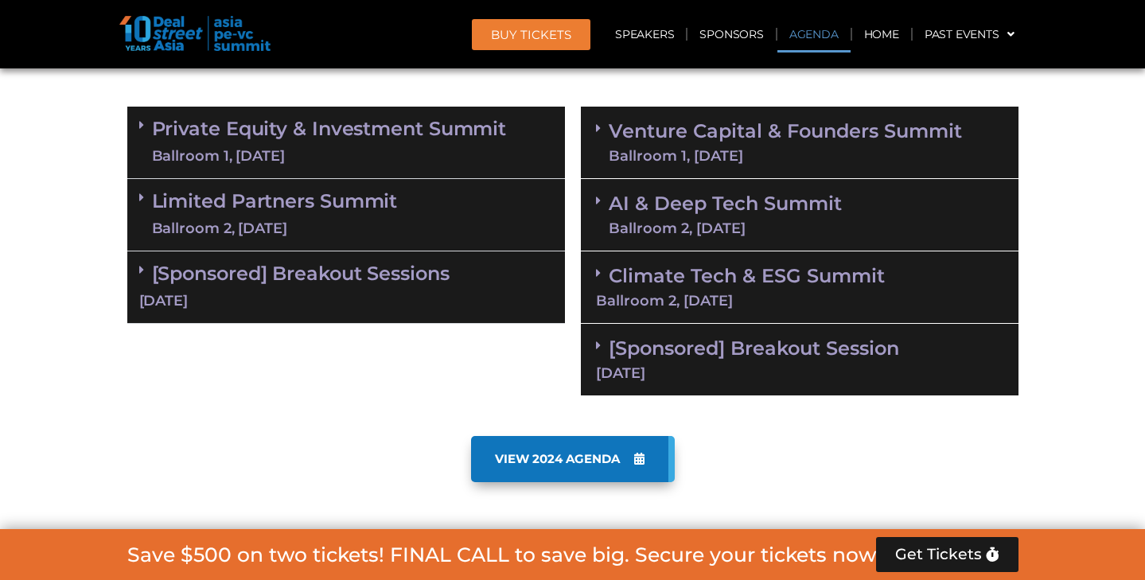
scroll to position [1132, 0]
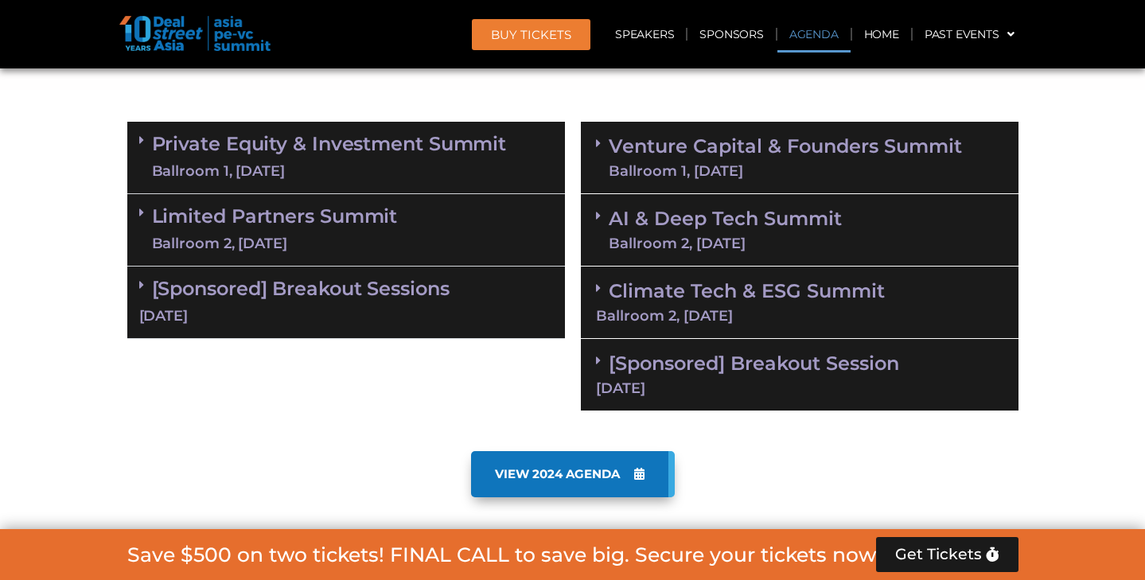
click at [412, 153] on link "Private Equity & Investment Summit Ballroom 1, 10 Sept" at bounding box center [329, 158] width 355 height 48
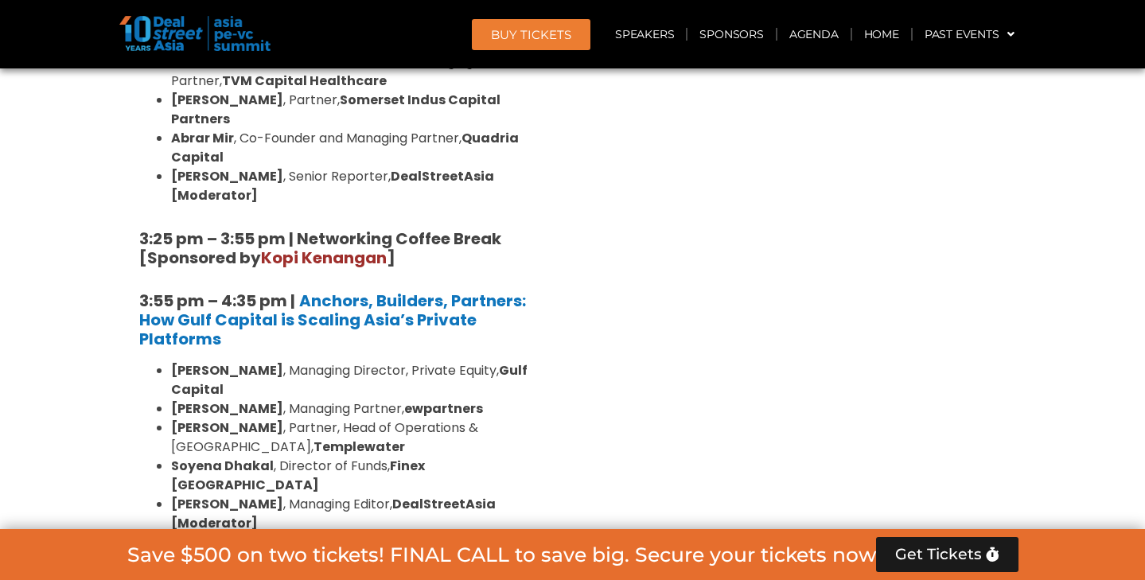
scroll to position [2863, 0]
click at [365, 555] on strong "India’s Private Equity Comeback: Exits, Evolution, and Endgames" at bounding box center [315, 575] width 352 height 41
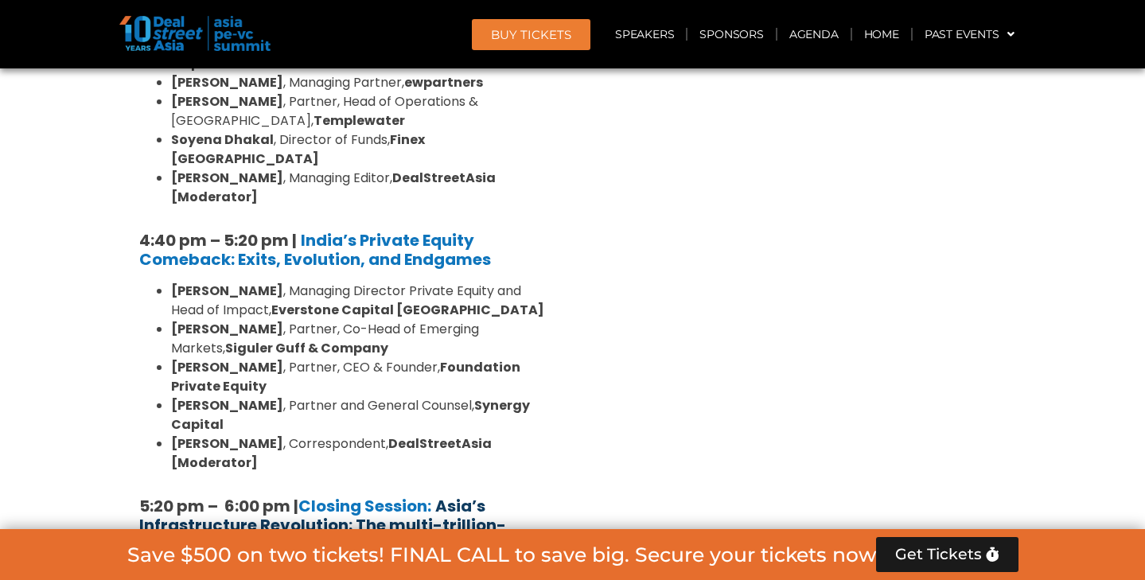
scroll to position [3190, 0]
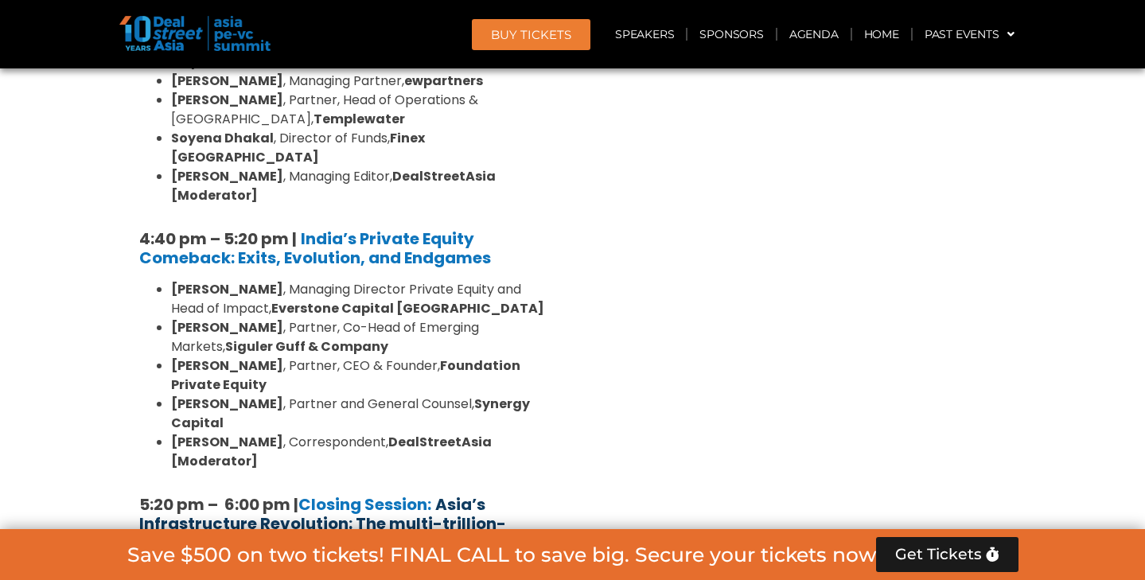
click at [364, 493] on strong "Asia’s Infrastructure Revolution: The multi-trillion-dollar opportunity?" at bounding box center [322, 523] width 367 height 60
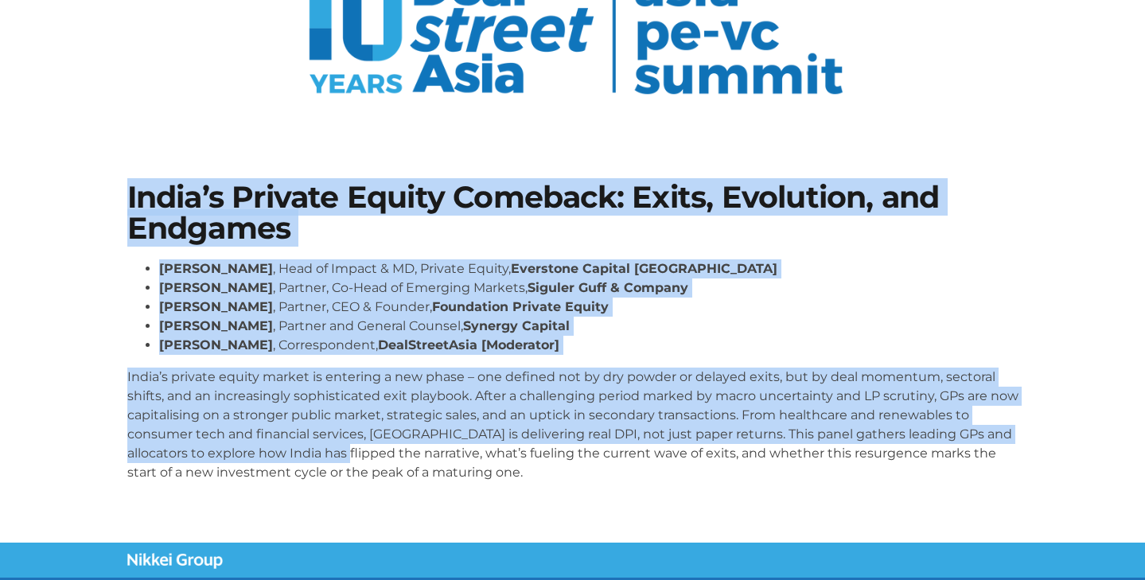
scroll to position [158, 0]
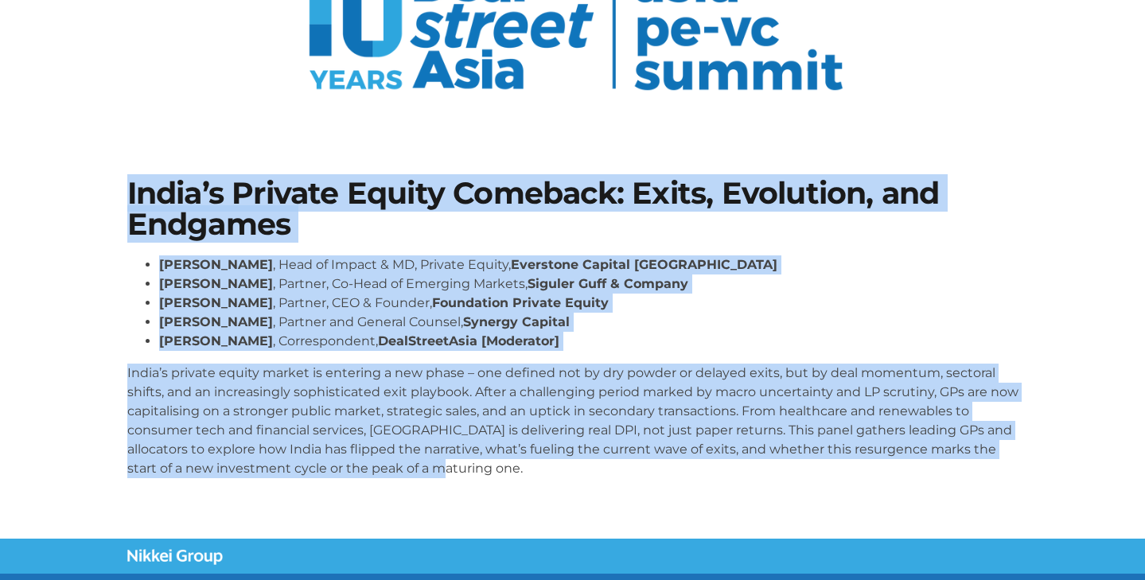
drag, startPoint x: 99, startPoint y: 349, endPoint x: 520, endPoint y: 507, distance: 448.8
click at [520, 507] on section "India’s Private Equity Comeback: Exits, Evolution, and Endgames [PERSON_NAME] ,…" at bounding box center [572, 335] width 1145 height 408
copy div "Lorem’i Dolorsi Ametco Adipisci: Elits, Doeiusmod, tem Incididu Utlabor Etdolo …"
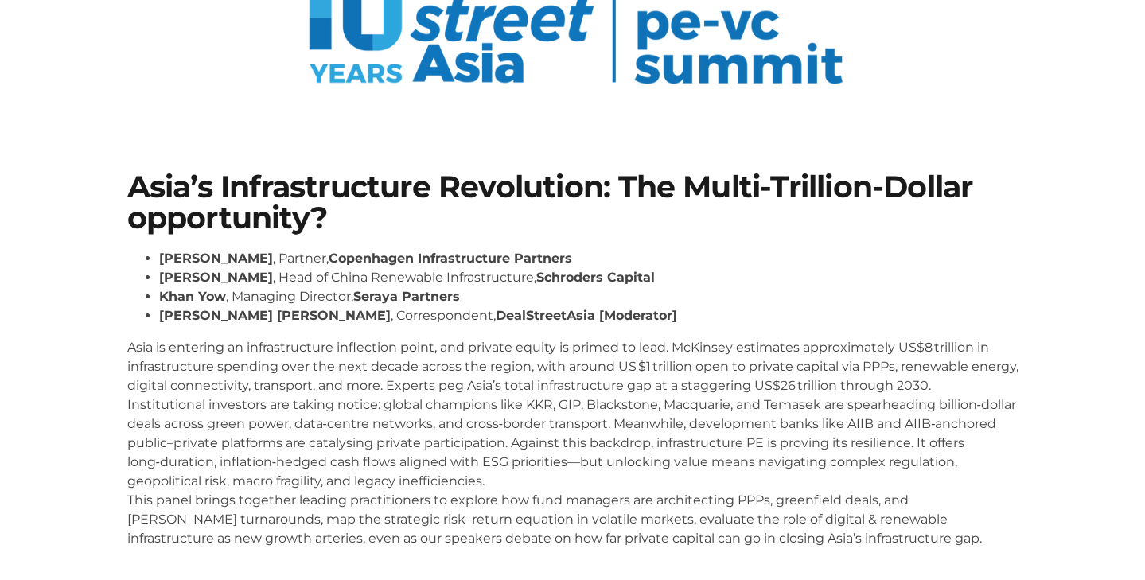
scroll to position [176, 0]
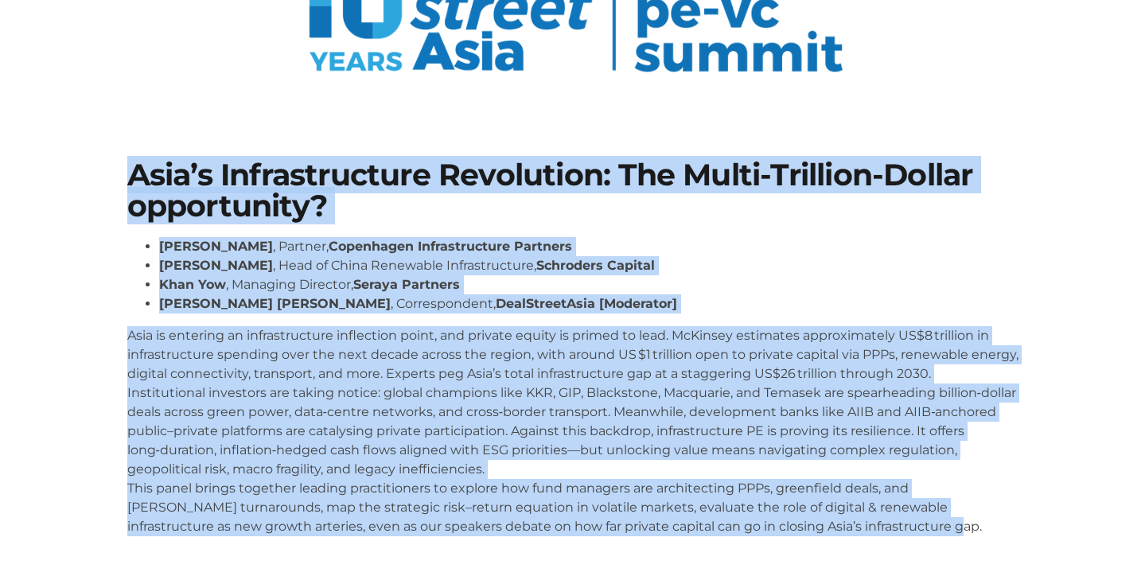
drag, startPoint x: 122, startPoint y: 179, endPoint x: 856, endPoint y: 556, distance: 825.7
click at [856, 556] on section "Asia’s Infrastructure Revolution: The Multi-Trillion-Dollar opportunity? Niels …" at bounding box center [572, 354] width 1145 height 485
copy div "Asia’s Infrastructure Revolution: The Multi-Trillion-Dollar opportunity? Niels …"
